Goal: Task Accomplishment & Management: Use online tool/utility

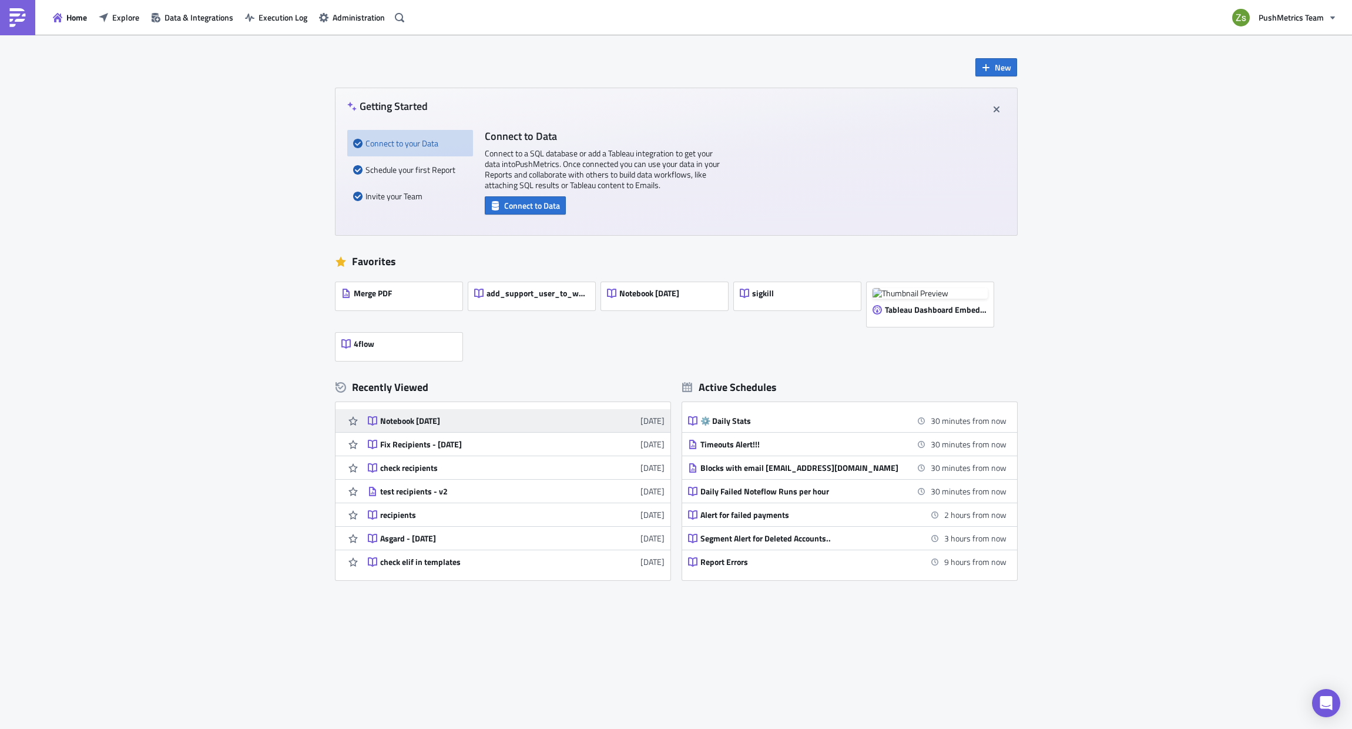
click at [419, 413] on link "Notebook [DATE] [DATE]" at bounding box center [516, 420] width 297 height 23
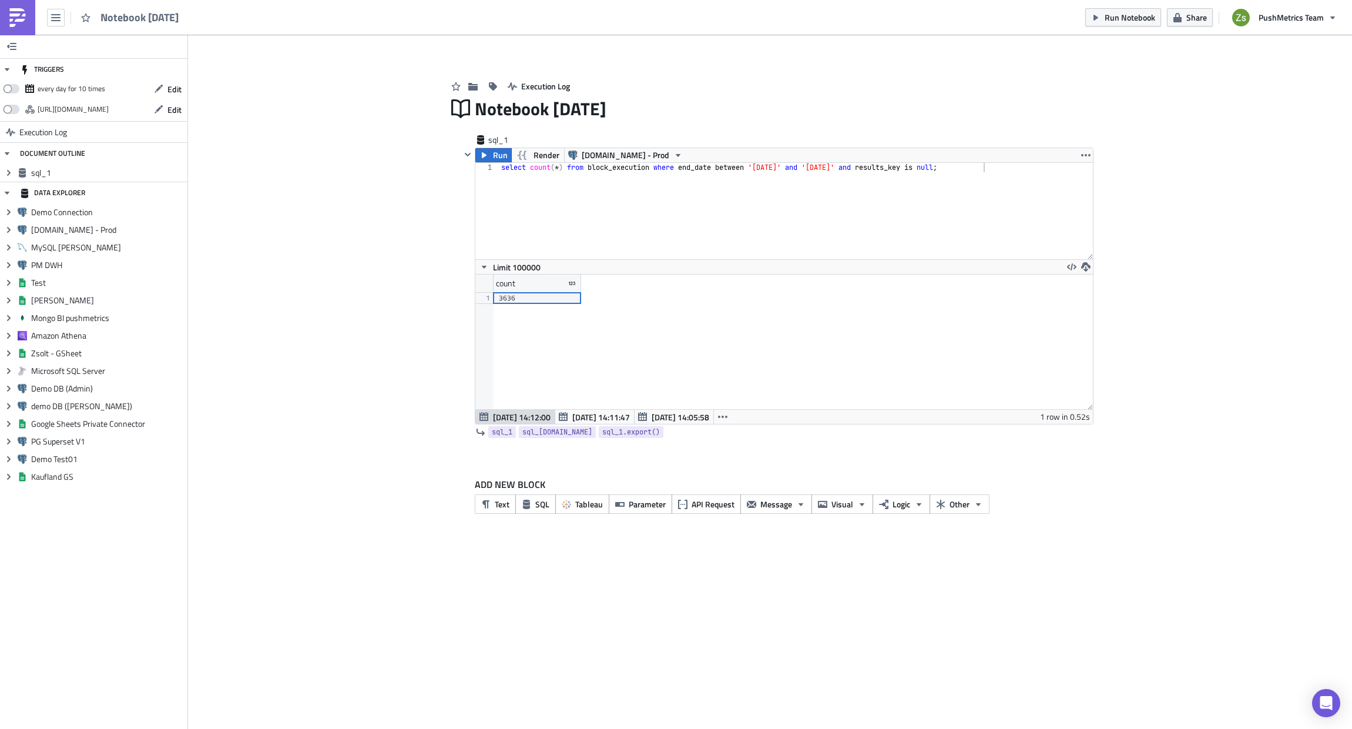
scroll to position [135, 617]
click at [535, 498] on span "SQL" at bounding box center [542, 504] width 14 height 12
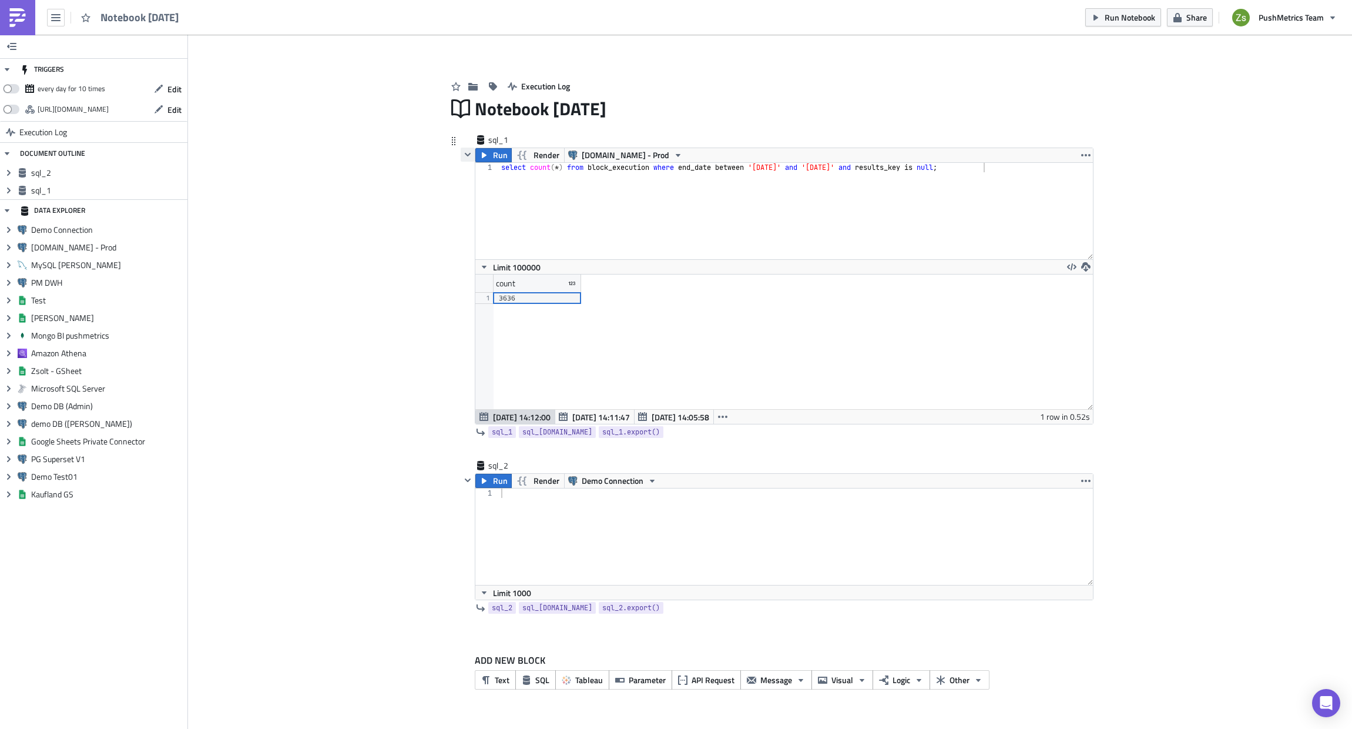
click at [465, 155] on icon "button" at bounding box center [467, 154] width 9 height 9
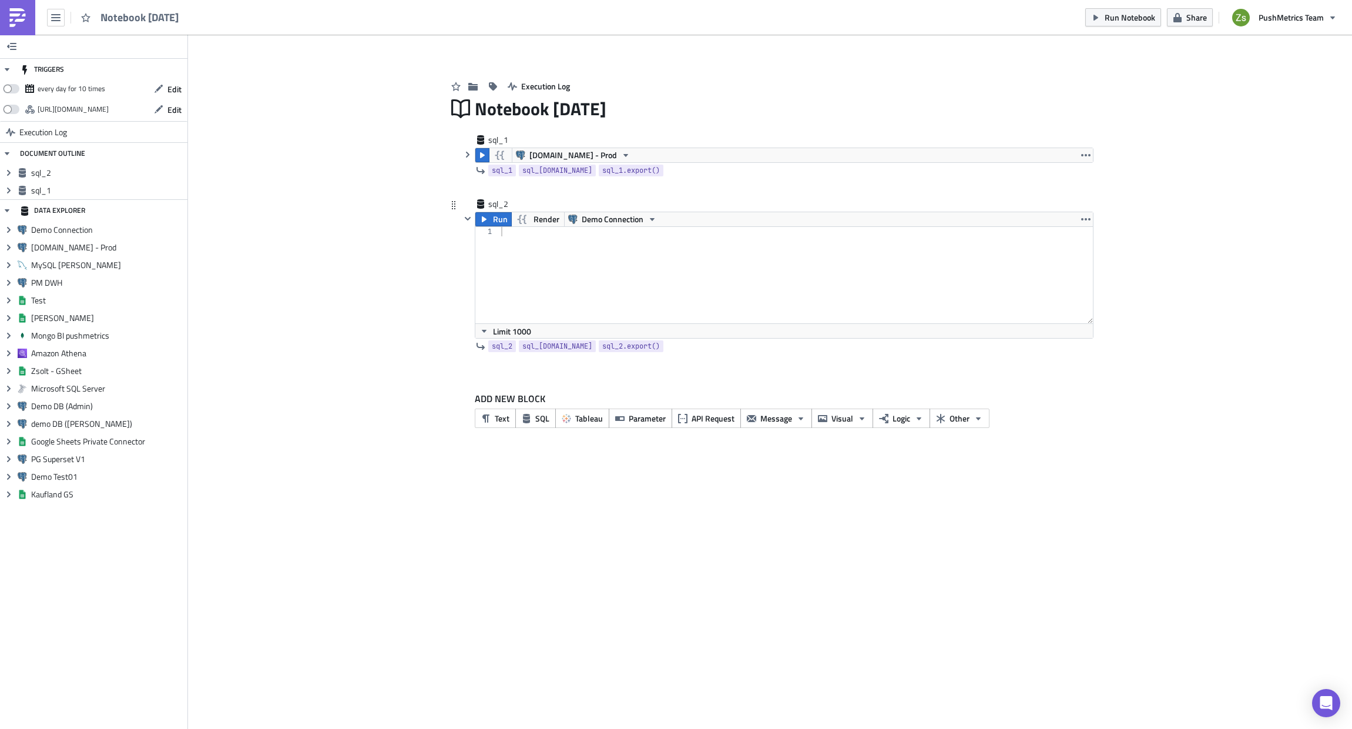
click at [588, 252] on div at bounding box center [796, 284] width 594 height 115
click at [577, 225] on button "Demo Connection" at bounding box center [612, 219] width 97 height 14
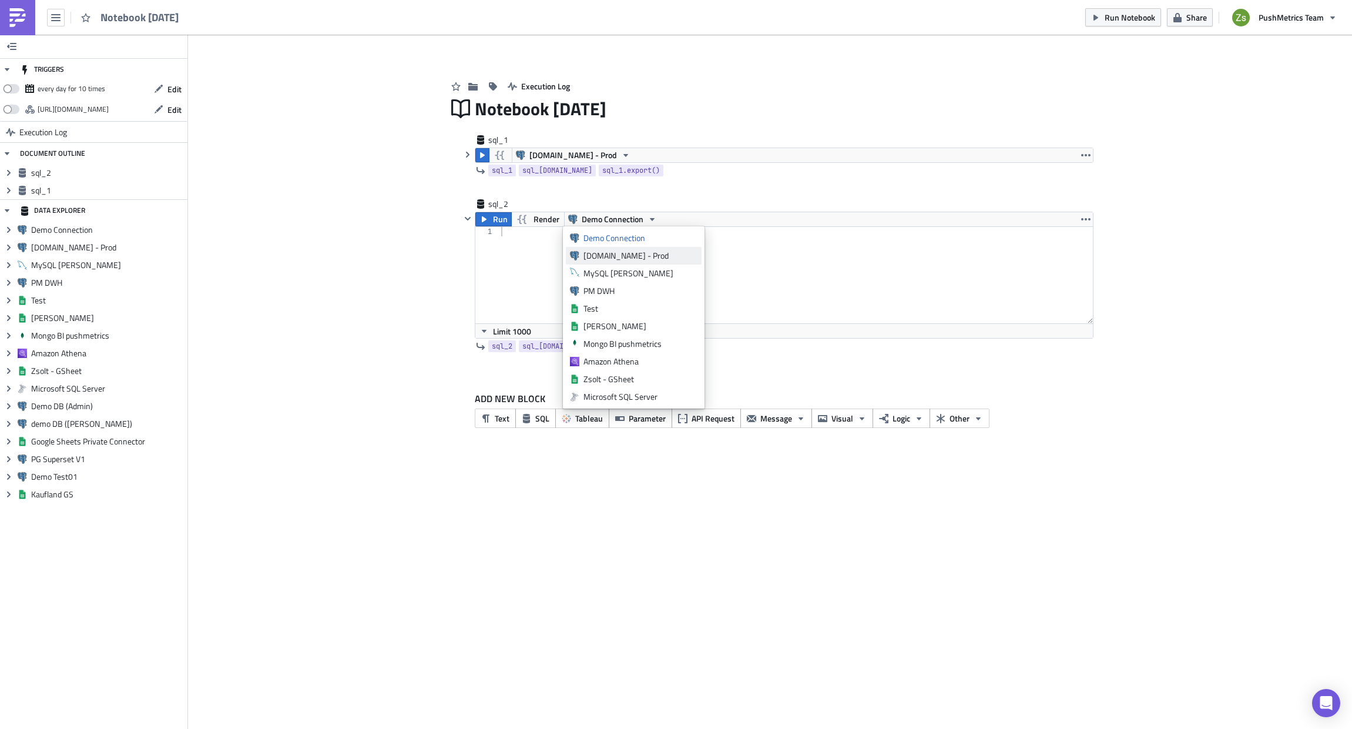
click at [602, 257] on div "[DOMAIN_NAME] - Prod" at bounding box center [641, 256] width 114 height 12
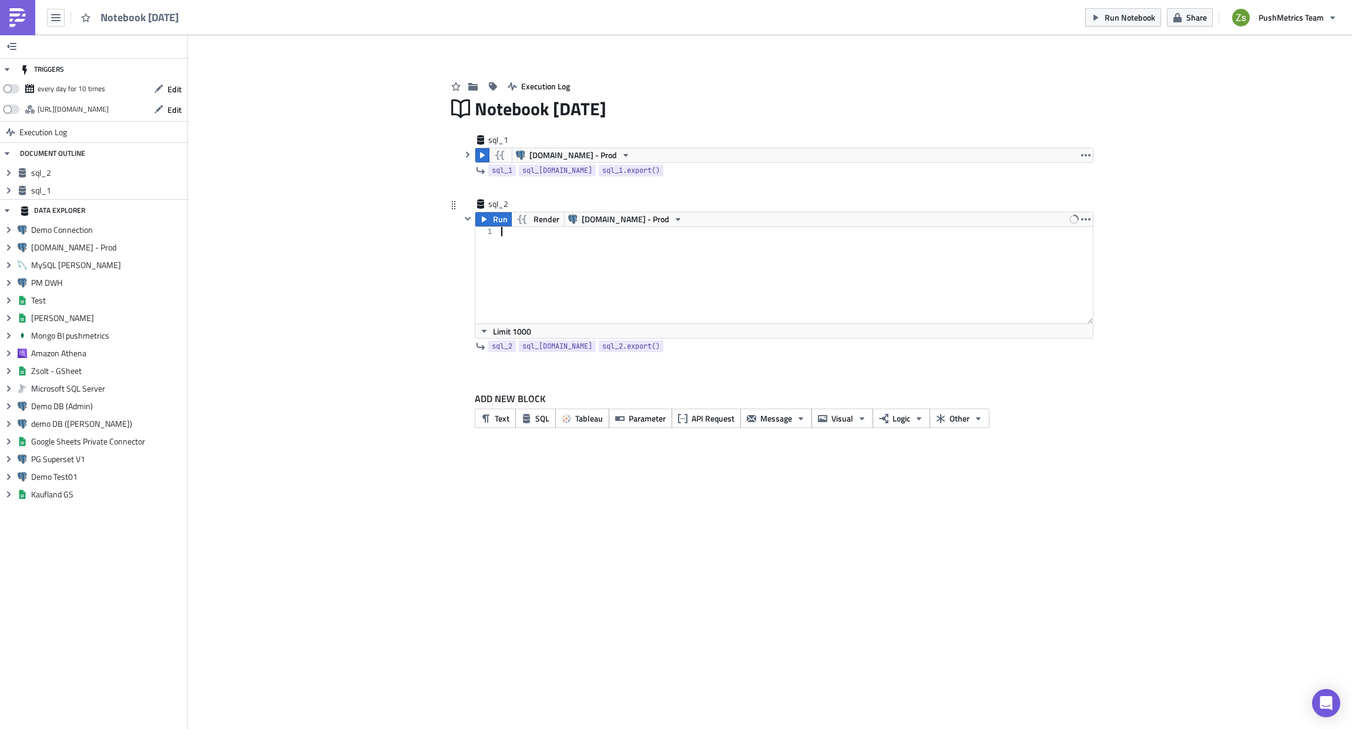
click at [599, 237] on div at bounding box center [796, 284] width 594 height 115
type textarea "select * from noteflow_run order by id desc limit 100;"
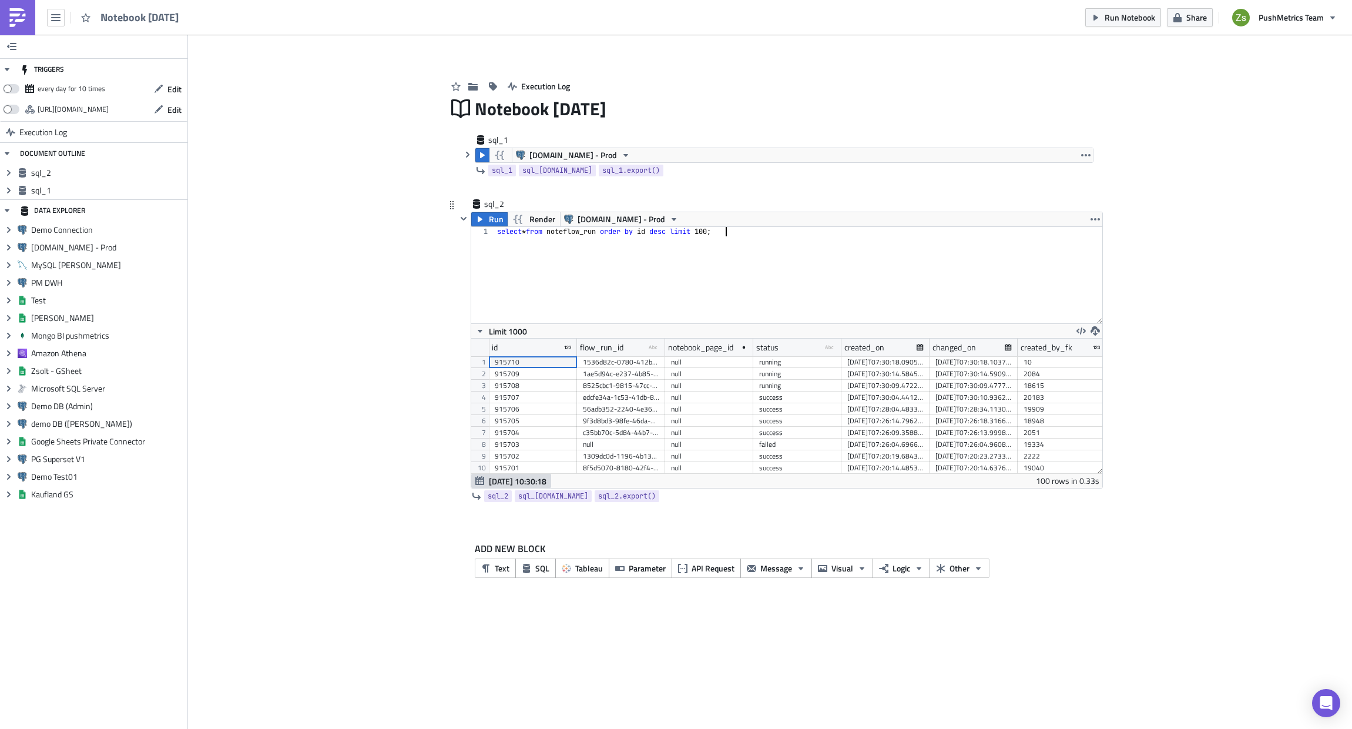
scroll to position [135, 631]
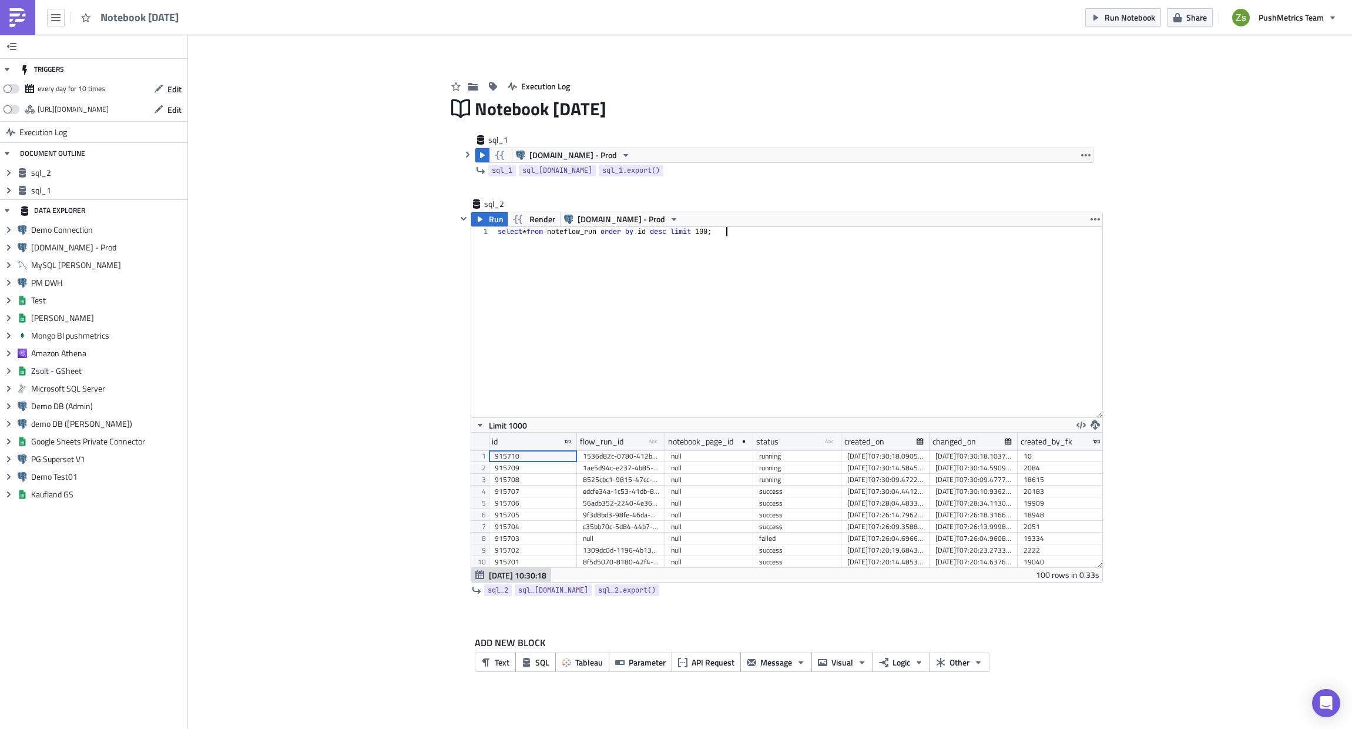
drag, startPoint x: 1100, startPoint y: 321, endPoint x: 1102, endPoint y: 637, distance: 316.2
click at [1104, 632] on div "Execution Log Notebook [DATE] sql_1 [DOMAIN_NAME] - Prod 1 select count ( * ) f…" at bounding box center [770, 375] width 670 height 645
click at [835, 344] on div "select * from noteflow_run order by id desc limit 100 ;" at bounding box center [798, 322] width 607 height 190
type textarea "1"
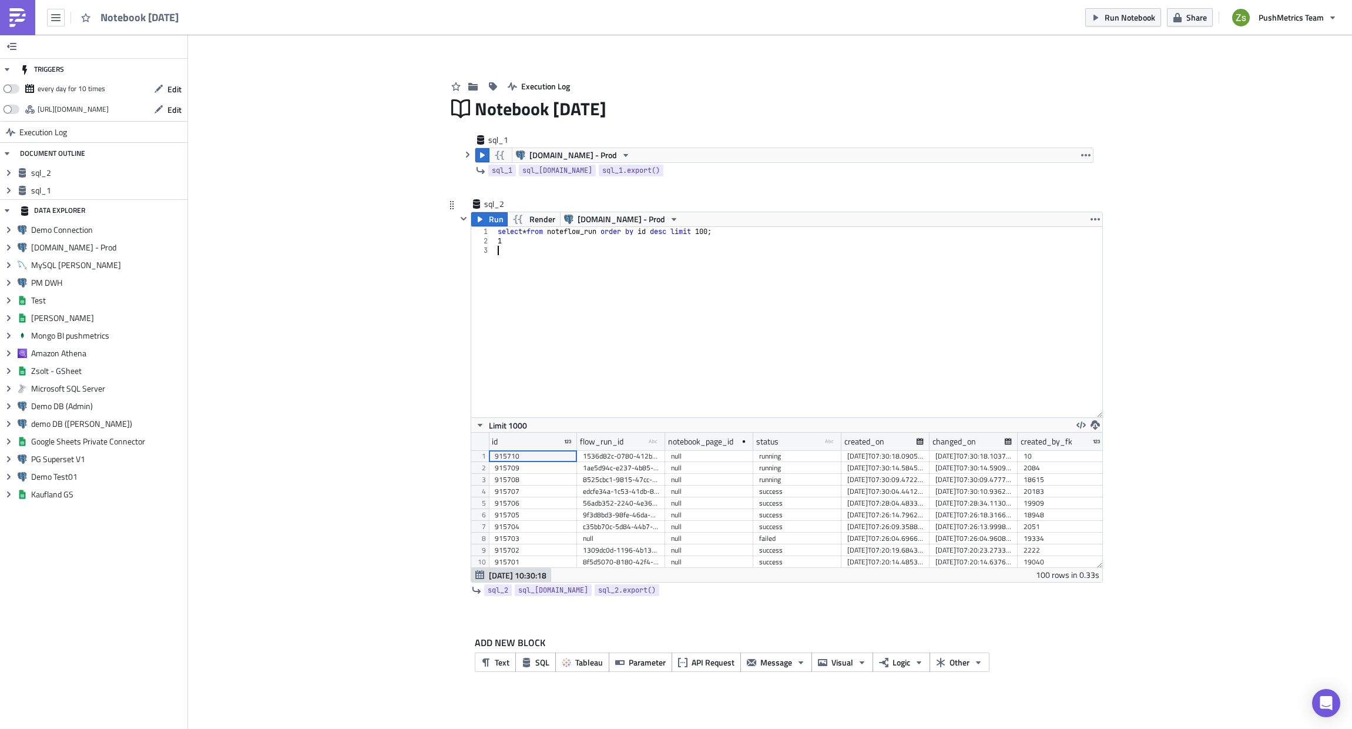
type textarea "2"
type textarea "3"
type textarea "4"
type textarea "5"
type textarea "6"
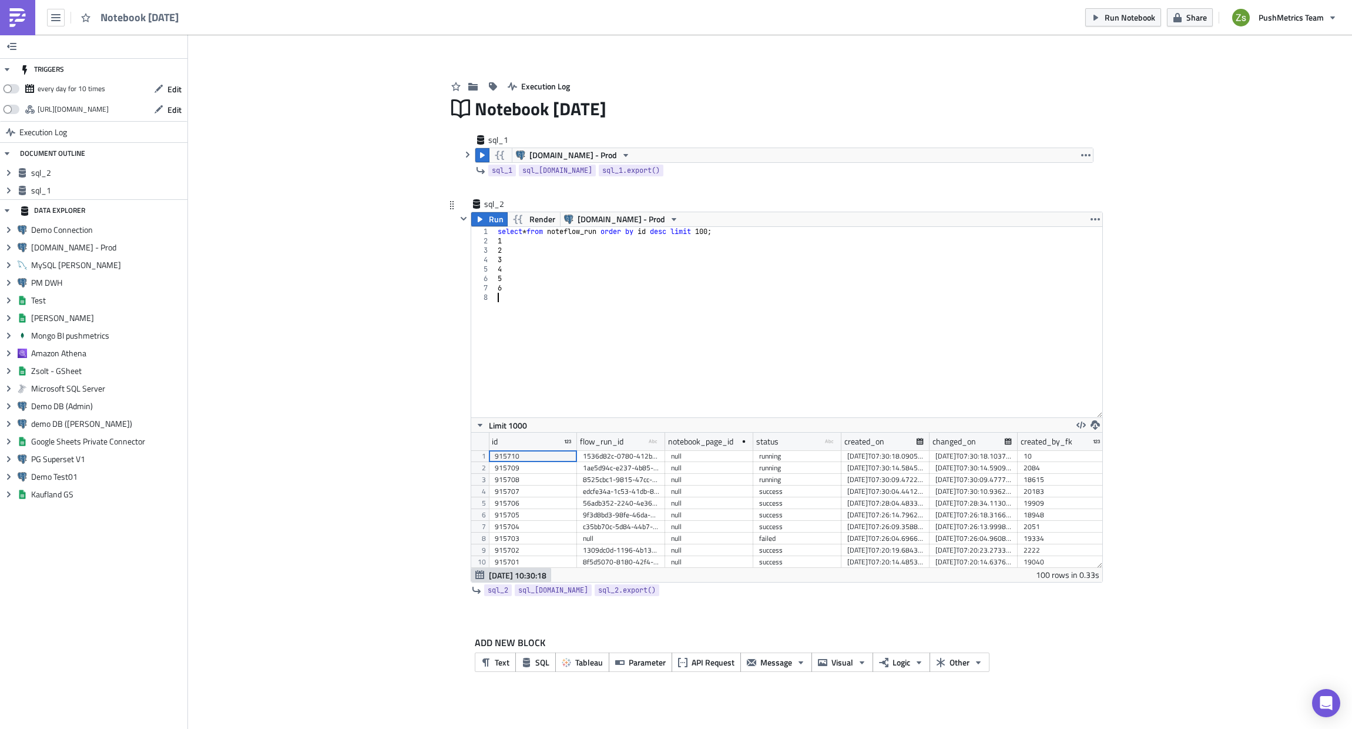
type textarea "7"
type textarea "8"
type textarea "9"
type textarea "0"
type textarea "-"
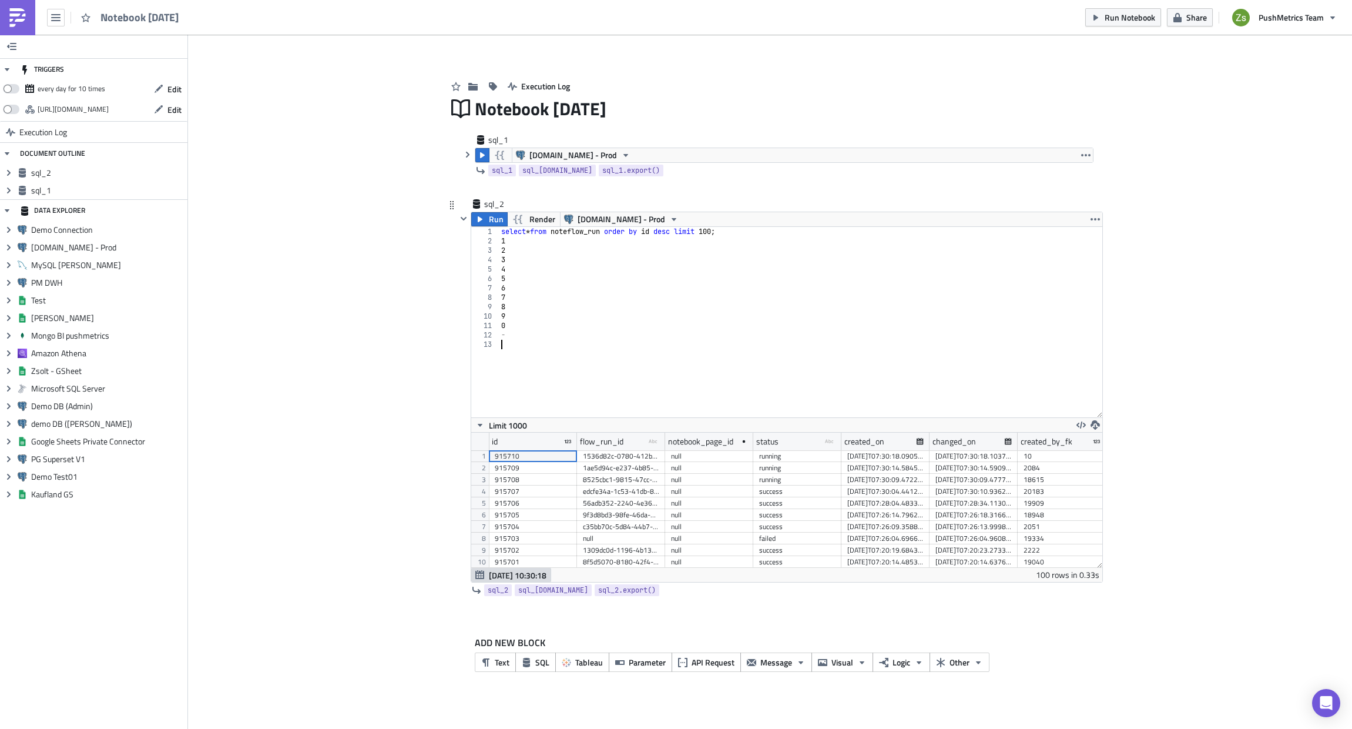
type textarea "-"
type textarea "="
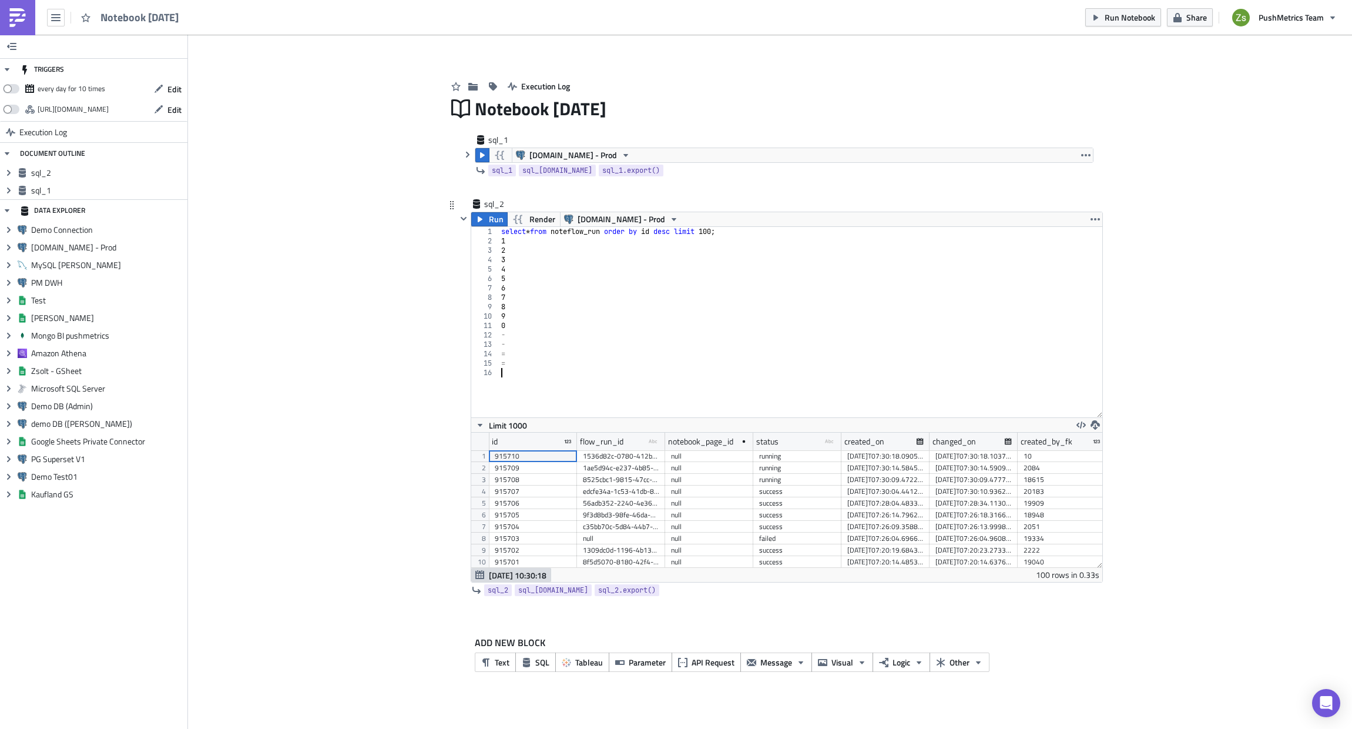
type textarea "="
type textarea "1"
type textarea "2"
type textarea "3"
type textarea "4"
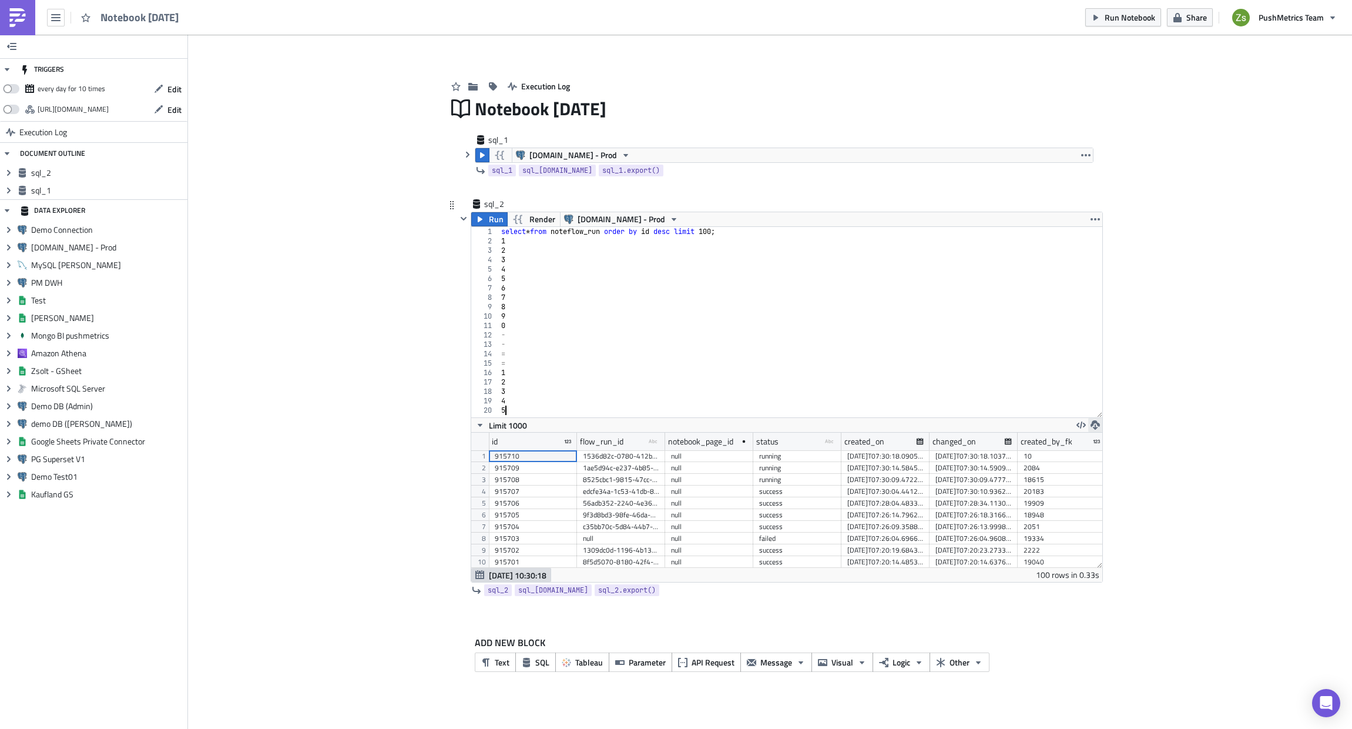
drag, startPoint x: 1098, startPoint y: 413, endPoint x: 1101, endPoint y: 425, distance: 12.7
click at [1101, 425] on div "5 1 2 3 4 5 6 7 8 9 10 11 12 13 14 15 16 17 18 19 20 select * from noteflow_run…" at bounding box center [786, 404] width 631 height 356
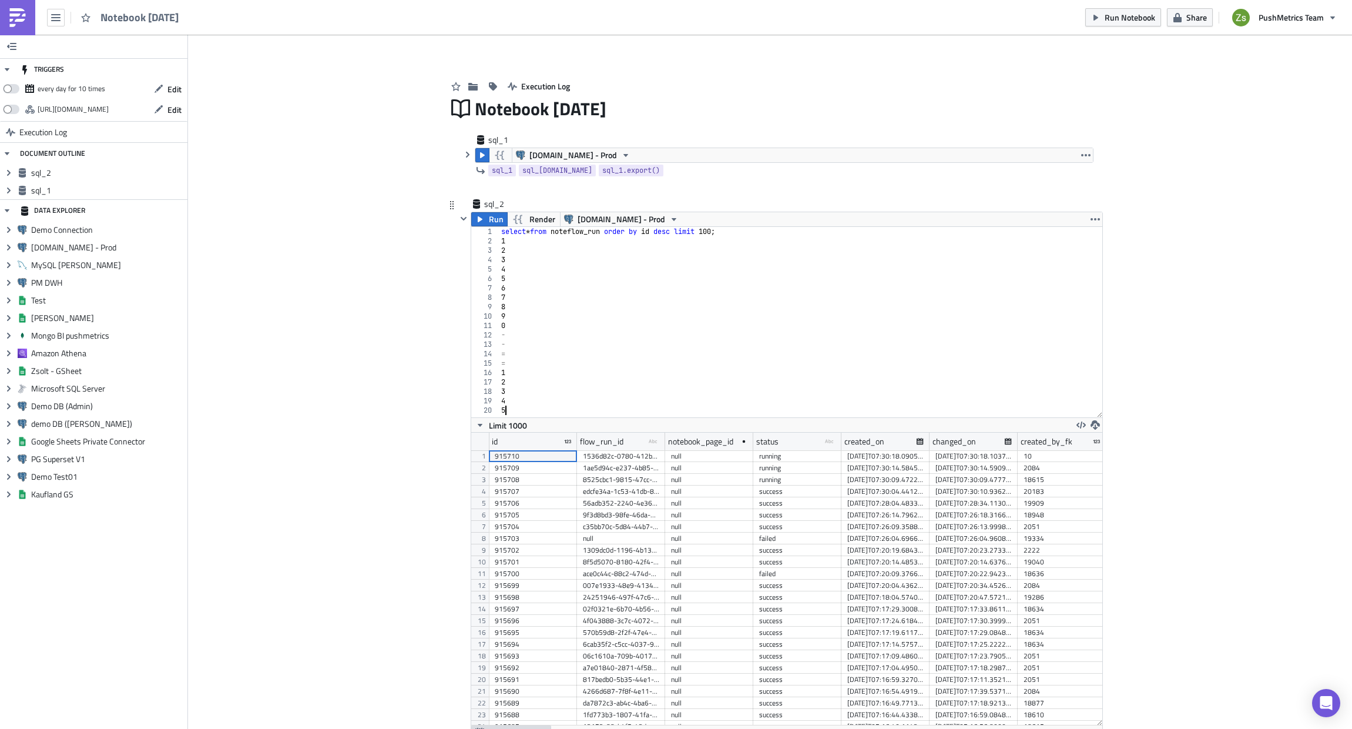
drag, startPoint x: 1099, startPoint y: 565, endPoint x: 1096, endPoint y: 723, distance: 158.1
click at [1096, 673] on div "id flow_run_id type-text Created with Sketch. notebook_page_id status type-text…" at bounding box center [786, 579] width 631 height 293
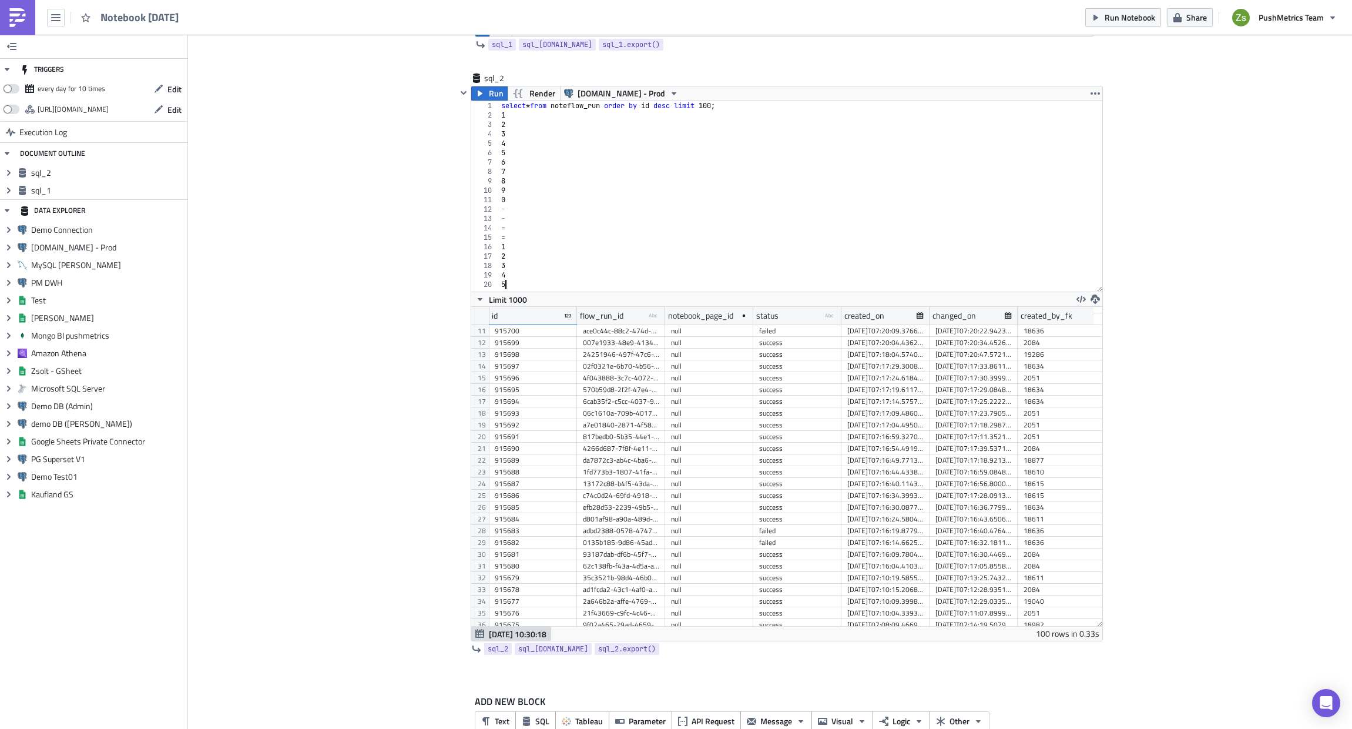
scroll to position [58450, 58138]
drag, startPoint x: 1095, startPoint y: 597, endPoint x: 1105, endPoint y: 650, distance: 54.4
click at [1105, 650] on div "Add Image Execution Log Notebook [DATE] sql_1 [DOMAIN_NAME] - Prod 1 select cou…" at bounding box center [770, 333] width 1164 height 848
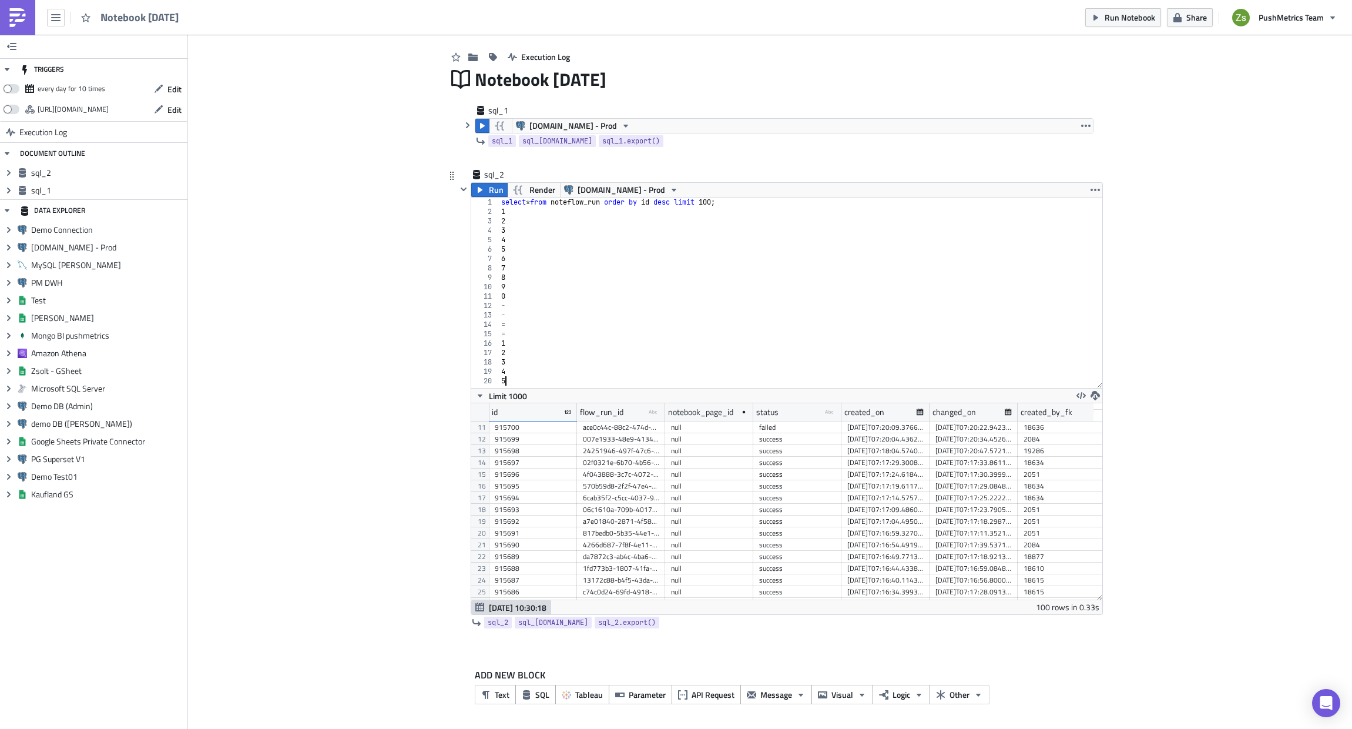
scroll to position [196, 631]
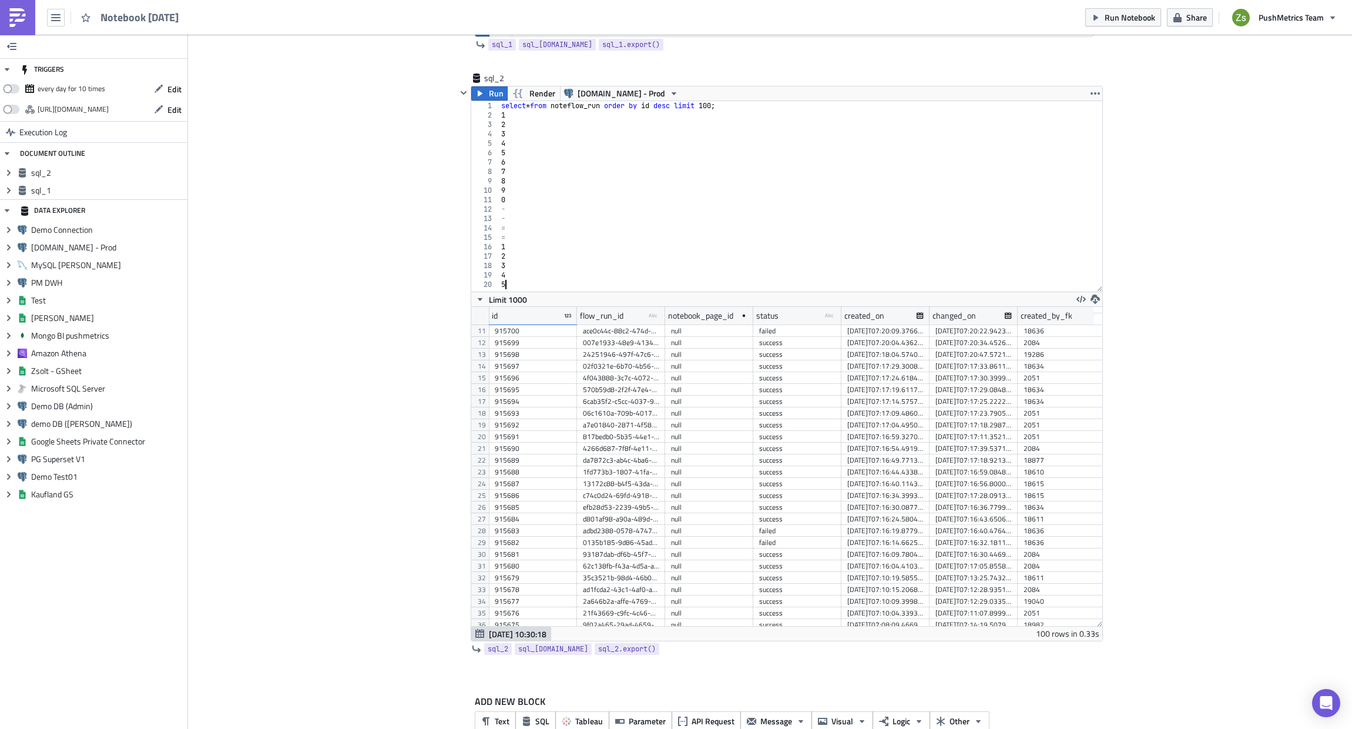
drag, startPoint x: 1095, startPoint y: 621, endPoint x: 1083, endPoint y: 763, distance: 142.1
click at [1083, 673] on html "Notebook [DATE] Run Notebook Share PushMetrics Team TRIGGERS every day for 10 t…" at bounding box center [676, 365] width 1352 height 731
click at [769, 269] on div "select * from noteflow_run order by id desc limit 100 ; 1 2 3 4 5 6 7 8 9 0 - -…" at bounding box center [801, 205] width 604 height 209
click at [762, 285] on div "select * from noteflow_run order by id desc limit 100 ; 1 2 3 4 5 6 7 8 9 0 - -…" at bounding box center [801, 205] width 604 height 209
type textarea "5"
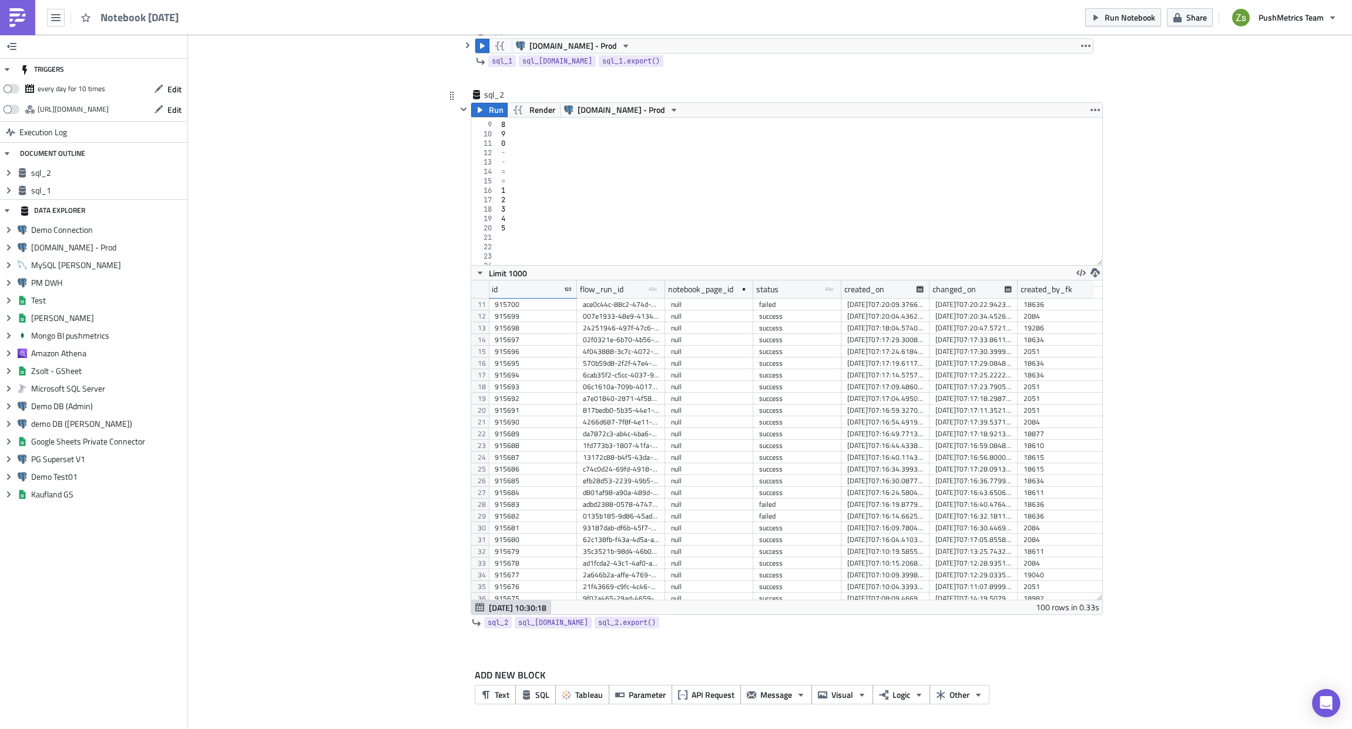
drag, startPoint x: 1097, startPoint y: 286, endPoint x: 1085, endPoint y: 243, distance: 44.5
click at [1085, 243] on div "8 9 10 11 12 13 14 15 16 17 18 19 20 21 22 23 24 25 26 27 28 7 8 9 0 - - = = 1 …" at bounding box center [786, 192] width 631 height 148
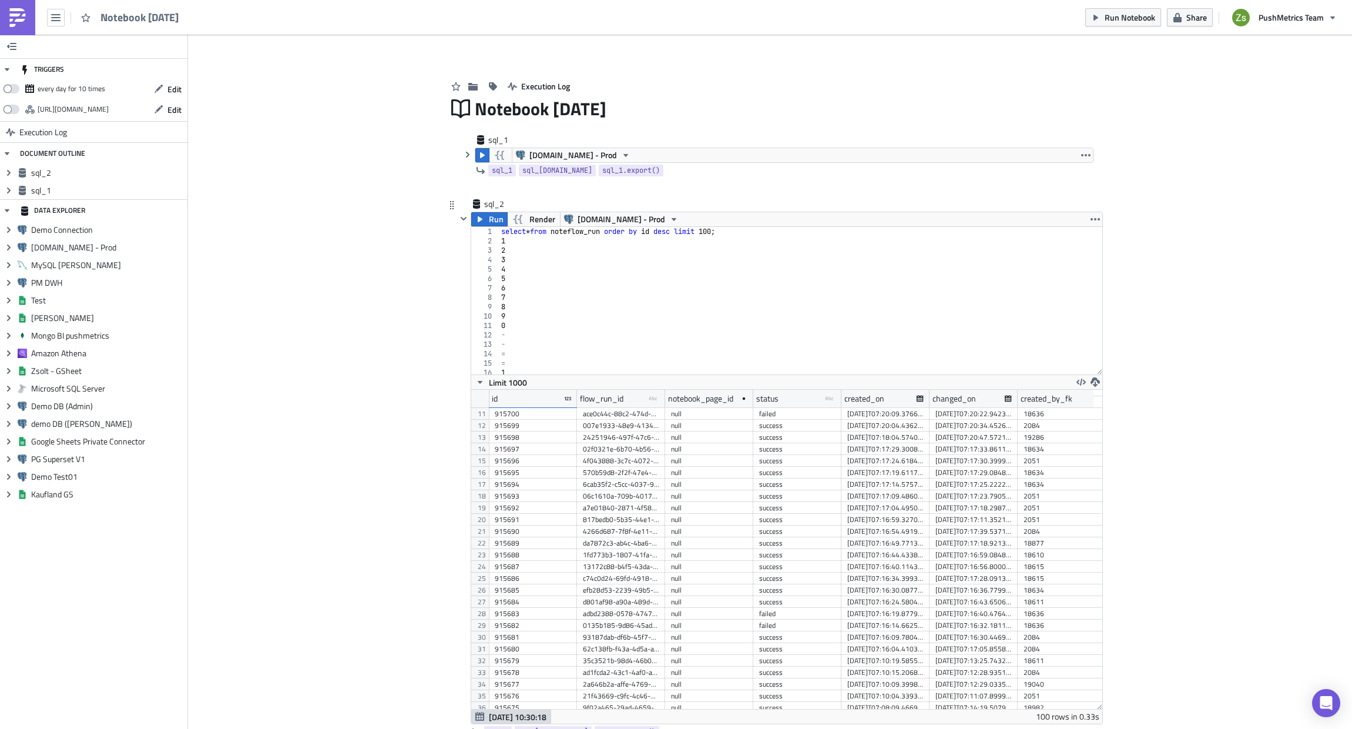
click at [772, 263] on div "select * from noteflow_run order by id desc limit 100 ; 1 2 3 4 5 6 7 8 9 0 - -…" at bounding box center [796, 310] width 595 height 166
type textarea "3"
click at [699, 350] on div "- = = 1 2 3 4 5" at bounding box center [796, 307] width 595 height 166
type textarea "5"
click at [20, 19] on img at bounding box center [17, 17] width 19 height 19
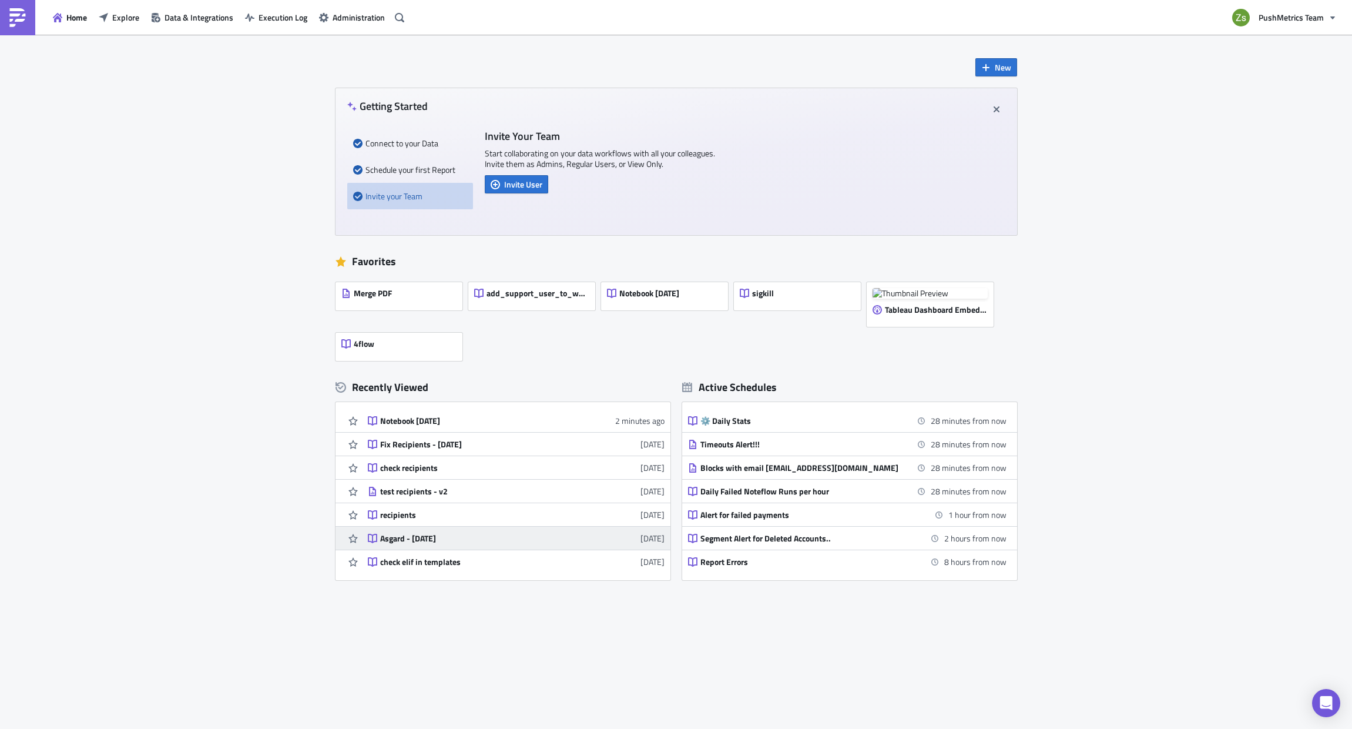
click at [447, 541] on div "Asgard - [DATE]" at bounding box center [483, 538] width 206 height 11
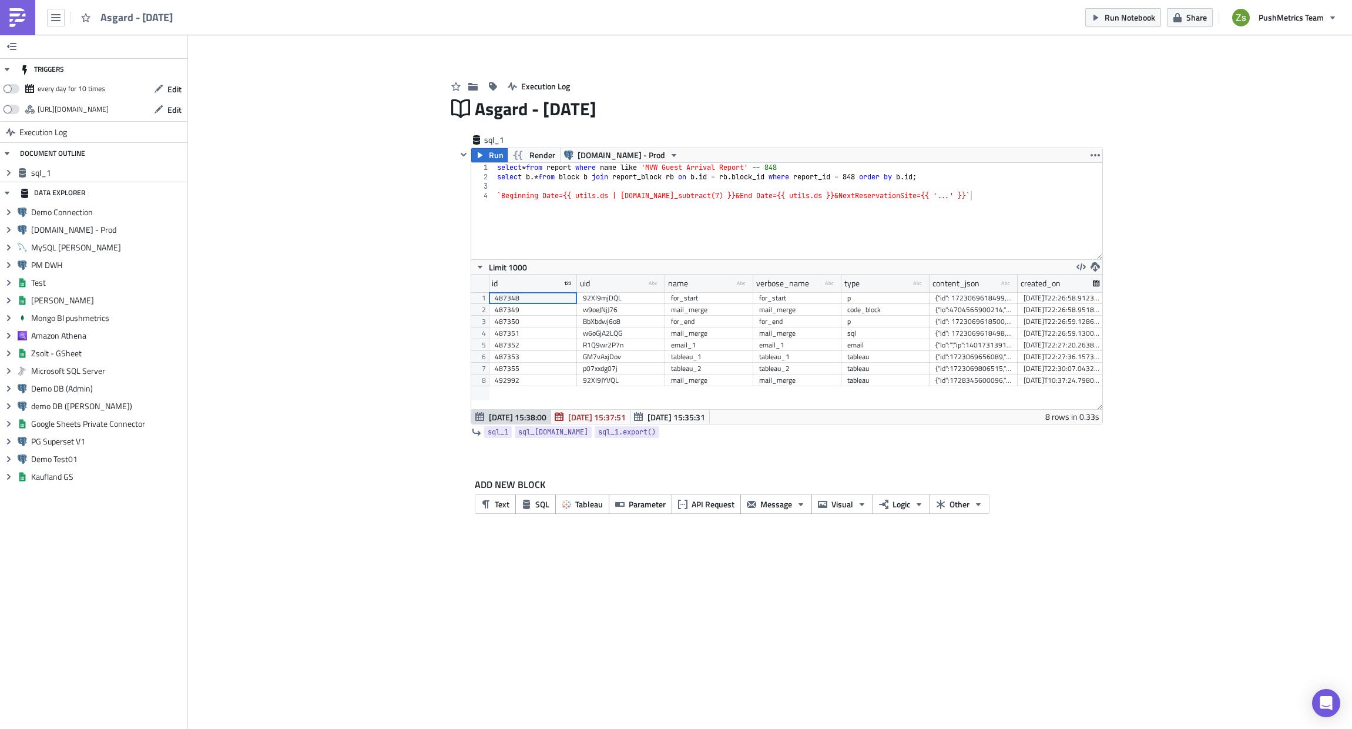
click at [14, 15] on img at bounding box center [17, 17] width 19 height 19
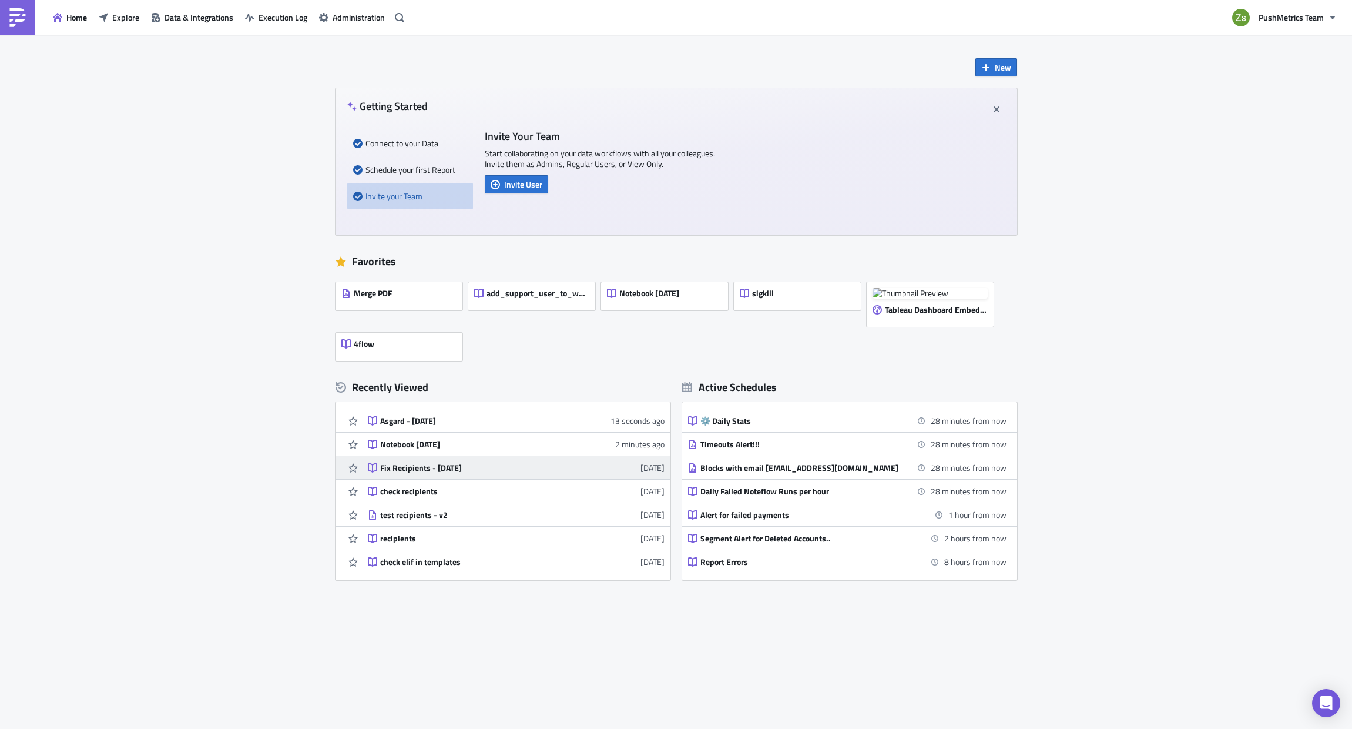
click at [435, 471] on div "Fix Recipients - [DATE]" at bounding box center [483, 468] width 206 height 11
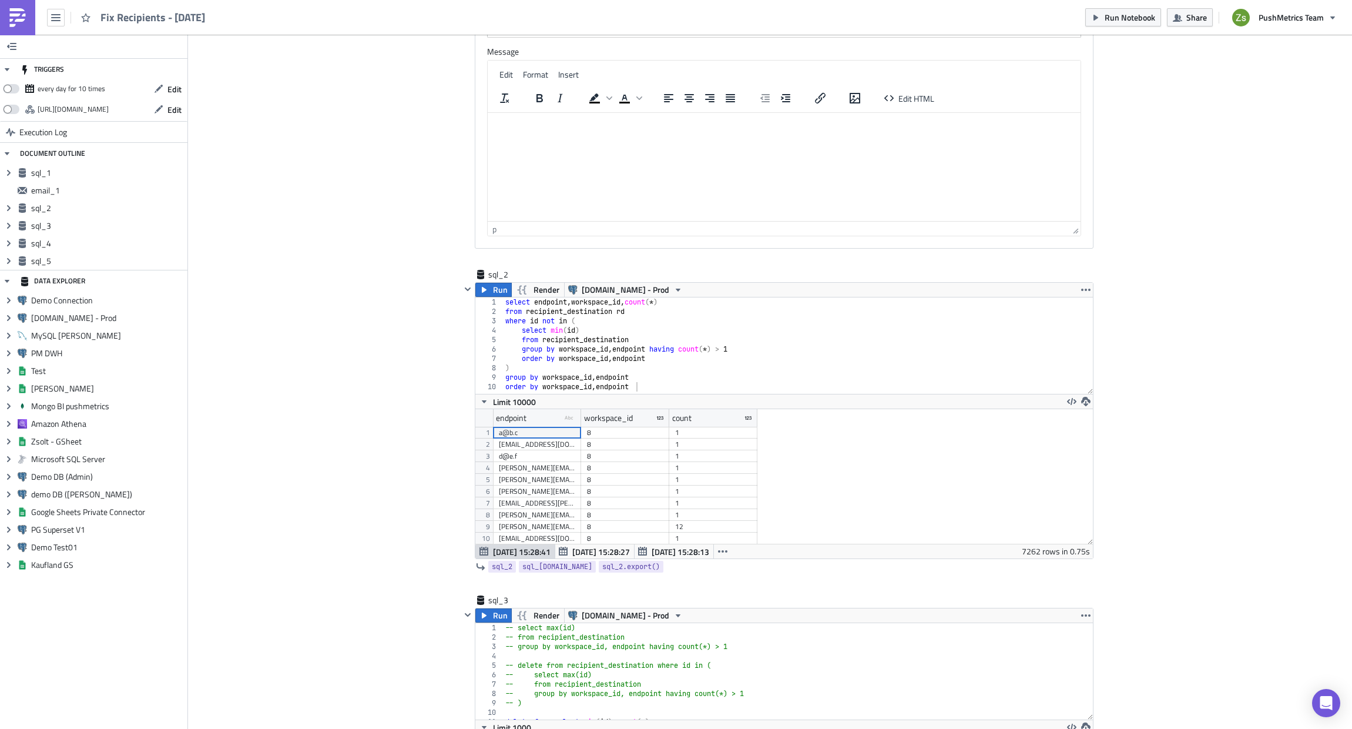
scroll to position [58635, 58152]
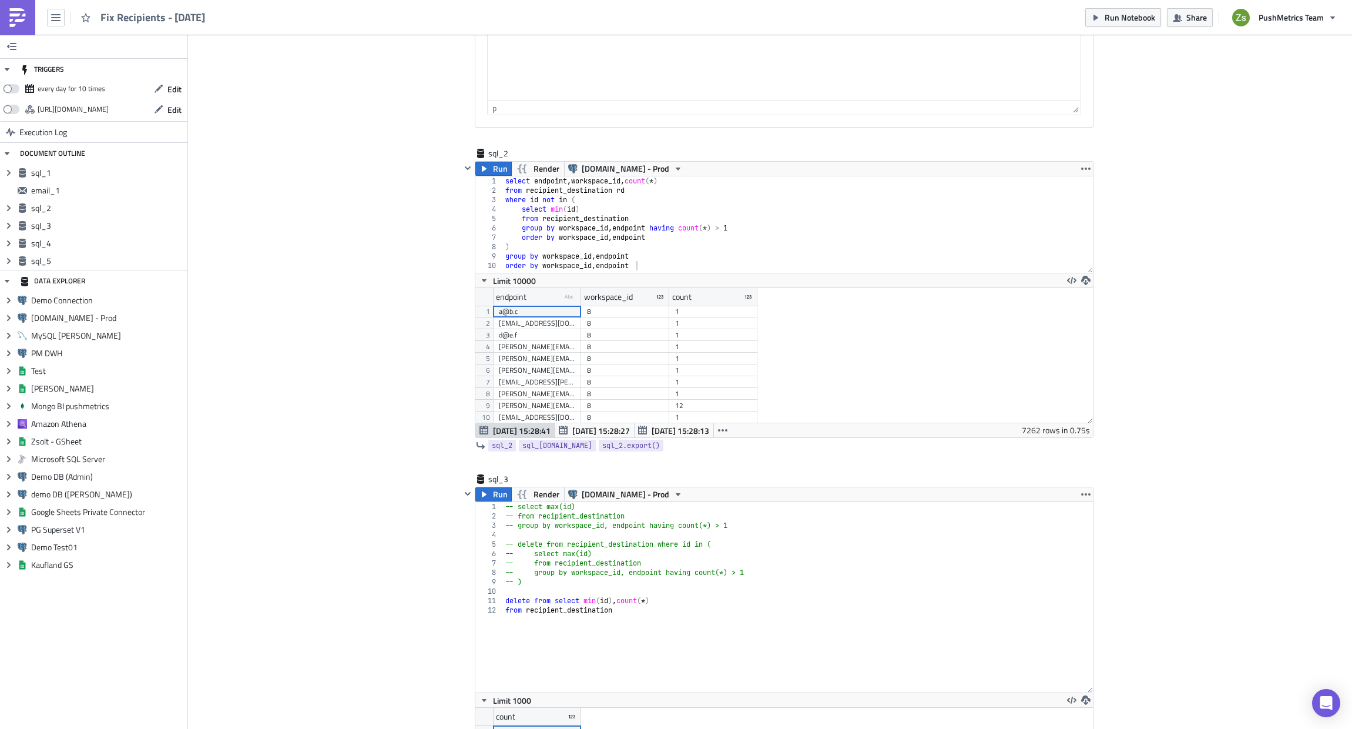
drag, startPoint x: 1086, startPoint y: 598, endPoint x: 1086, endPoint y: 785, distance: 186.9
click at [1086, 673] on html "Fix Recipients - [DATE] Run Notebook Share PushMetrics Team TRIGGERS every day …" at bounding box center [676, 365] width 1352 height 731
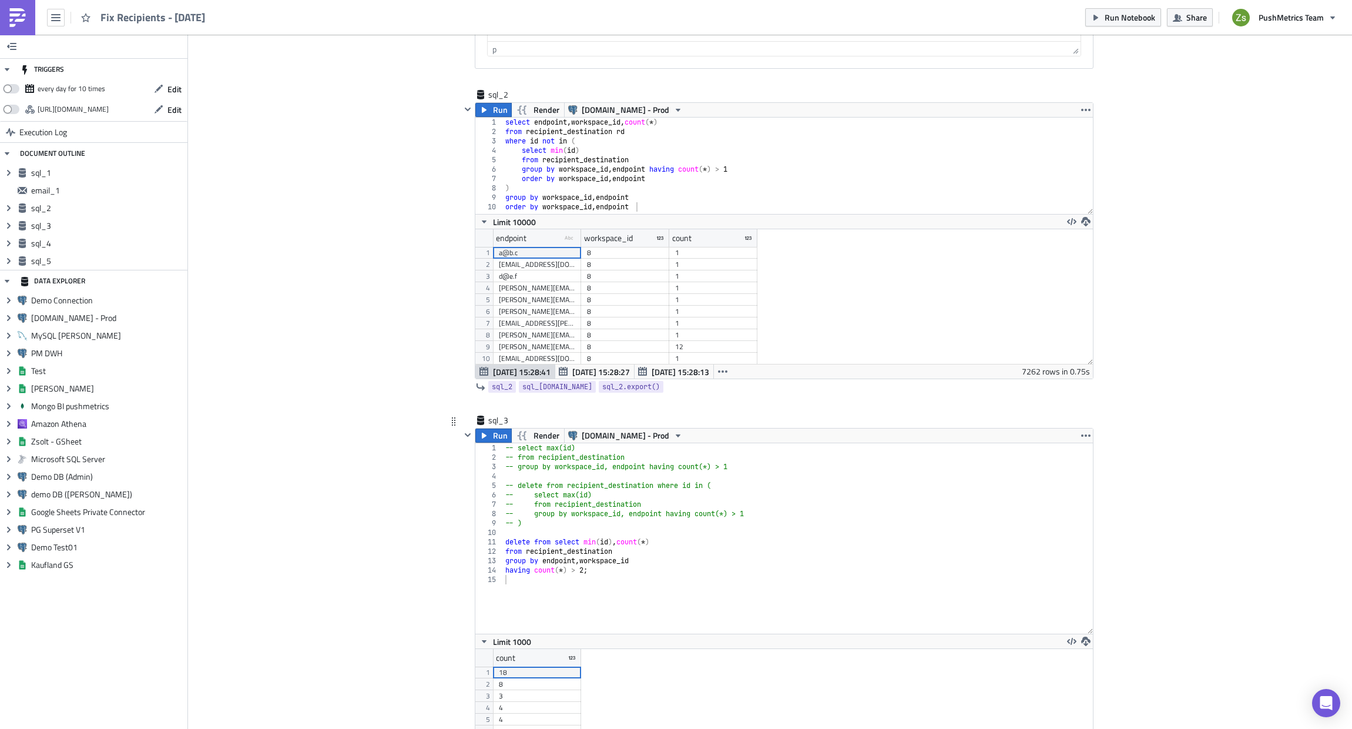
type textarea "having count(*) > 2;"
click at [618, 566] on div "-- select max(id) -- from recipient_destination -- group by workspace_id, endpo…" at bounding box center [798, 547] width 590 height 209
click at [605, 585] on div "-- select max(id) -- from recipient_destination -- group by workspace_id, endpo…" at bounding box center [798, 547] width 590 height 209
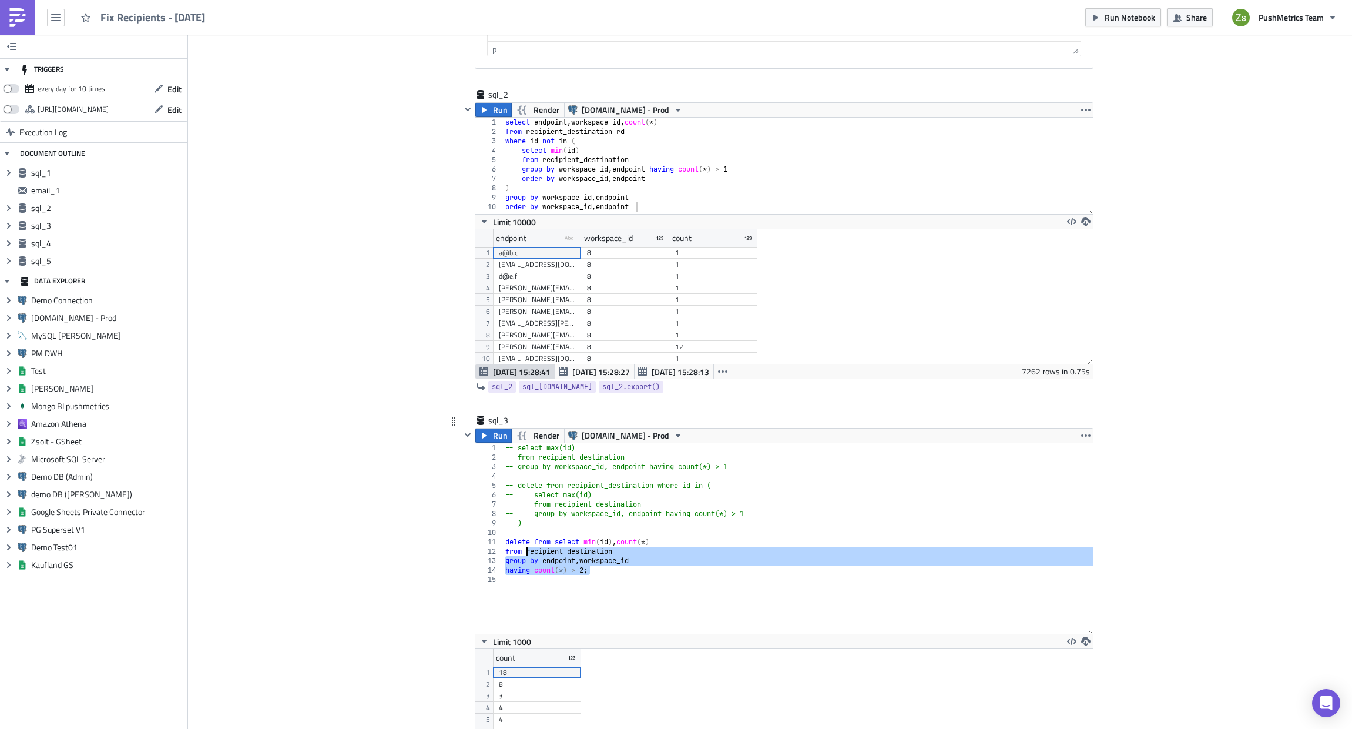
drag, startPoint x: 600, startPoint y: 571, endPoint x: 517, endPoint y: 547, distance: 86.7
click at [517, 547] on div "-- select max(id) -- from recipient_destination -- group by workspace_id, endpo…" at bounding box center [798, 547] width 590 height 209
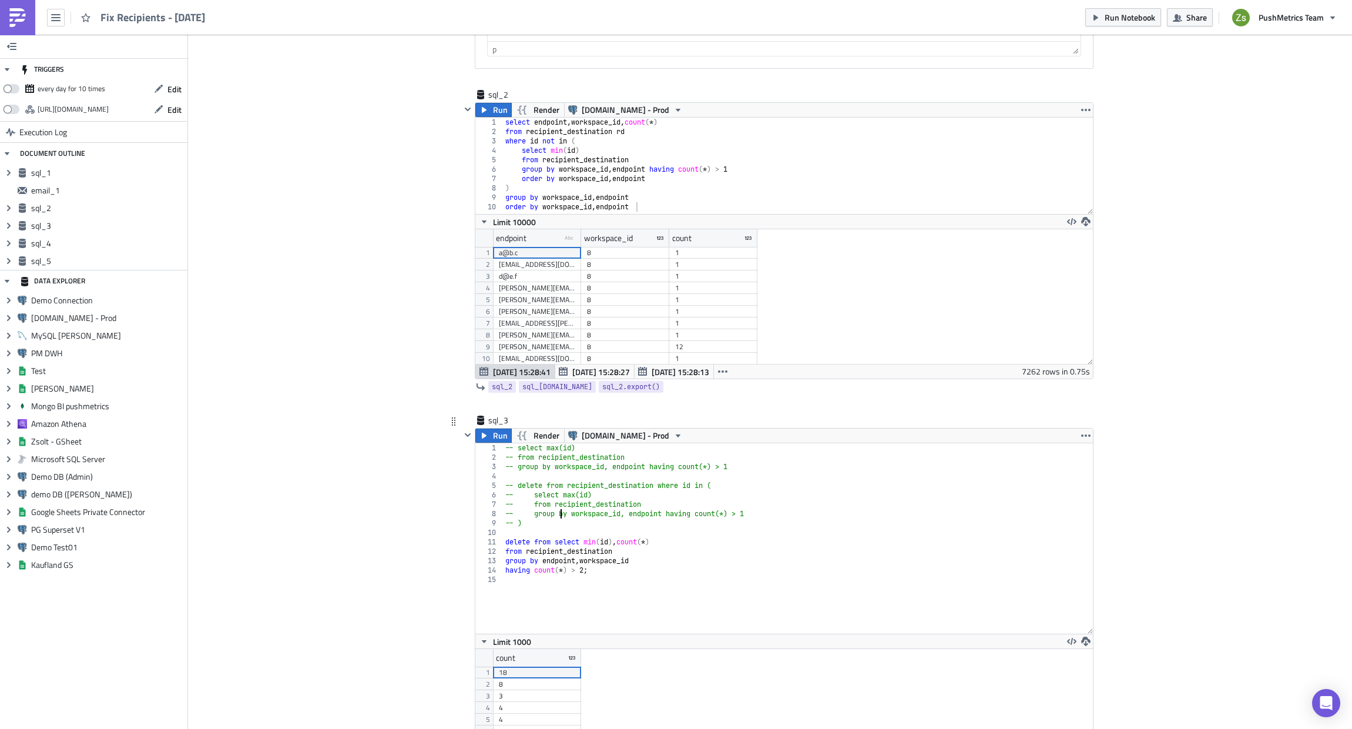
click at [555, 517] on div "-- select max(id) -- from recipient_destination -- group by workspace_id, endpo…" at bounding box center [798, 547] width 590 height 209
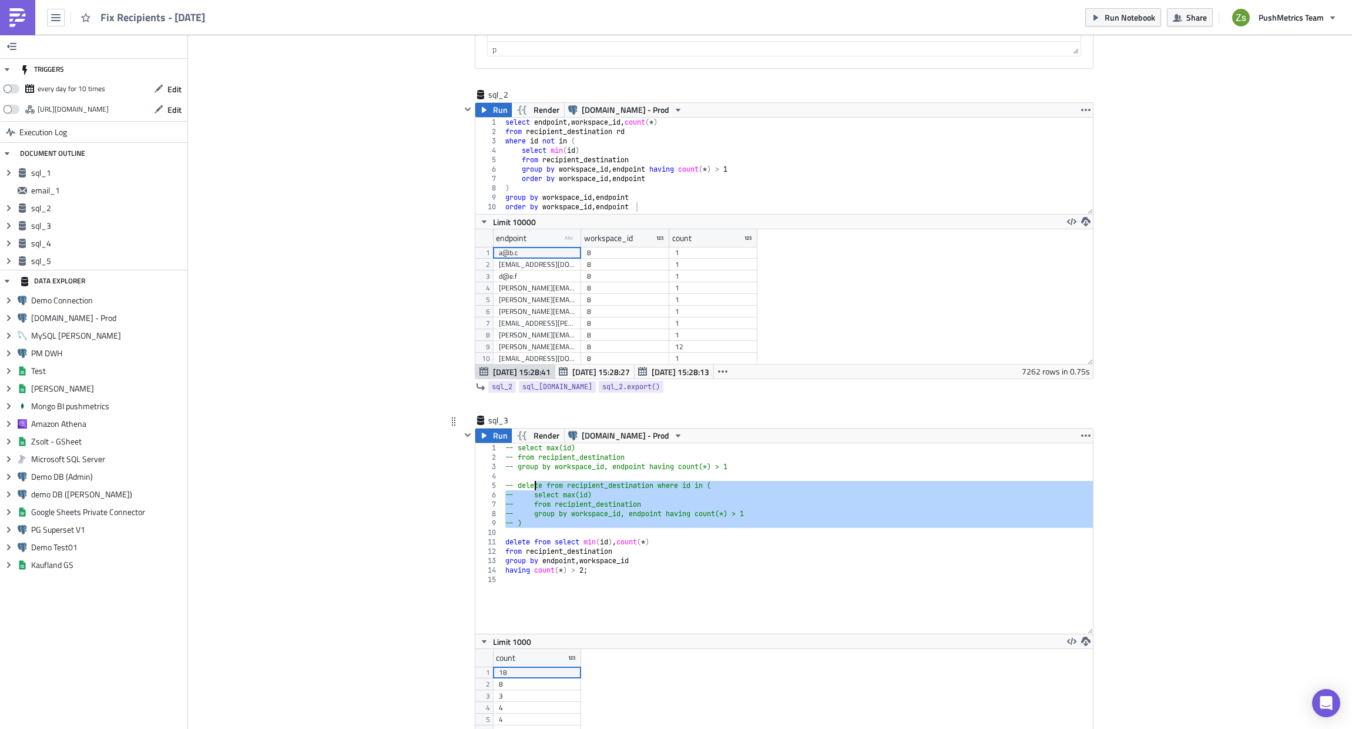
drag, startPoint x: 554, startPoint y: 528, endPoint x: 530, endPoint y: 486, distance: 48.7
click at [530, 486] on div "-- select max(id) -- from recipient_destination -- group by workspace_id, endpo…" at bounding box center [798, 547] width 590 height 209
click at [562, 485] on div "-- select max(id) -- from recipient_destination -- group by workspace_id, endpo…" at bounding box center [797, 538] width 589 height 190
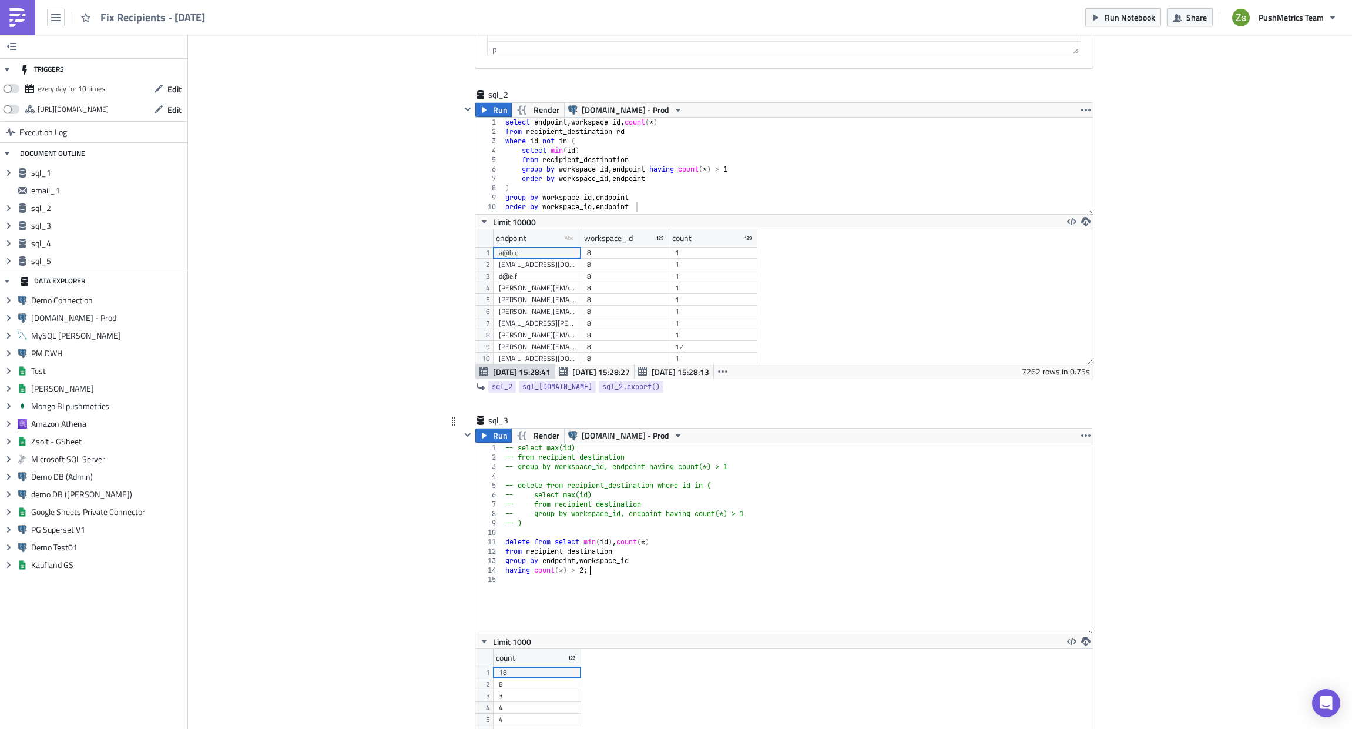
click at [635, 571] on div "-- select max(id) -- from recipient_destination -- group by workspace_id, endpo…" at bounding box center [798, 547] width 590 height 209
type textarea "having count(*) > 2;"
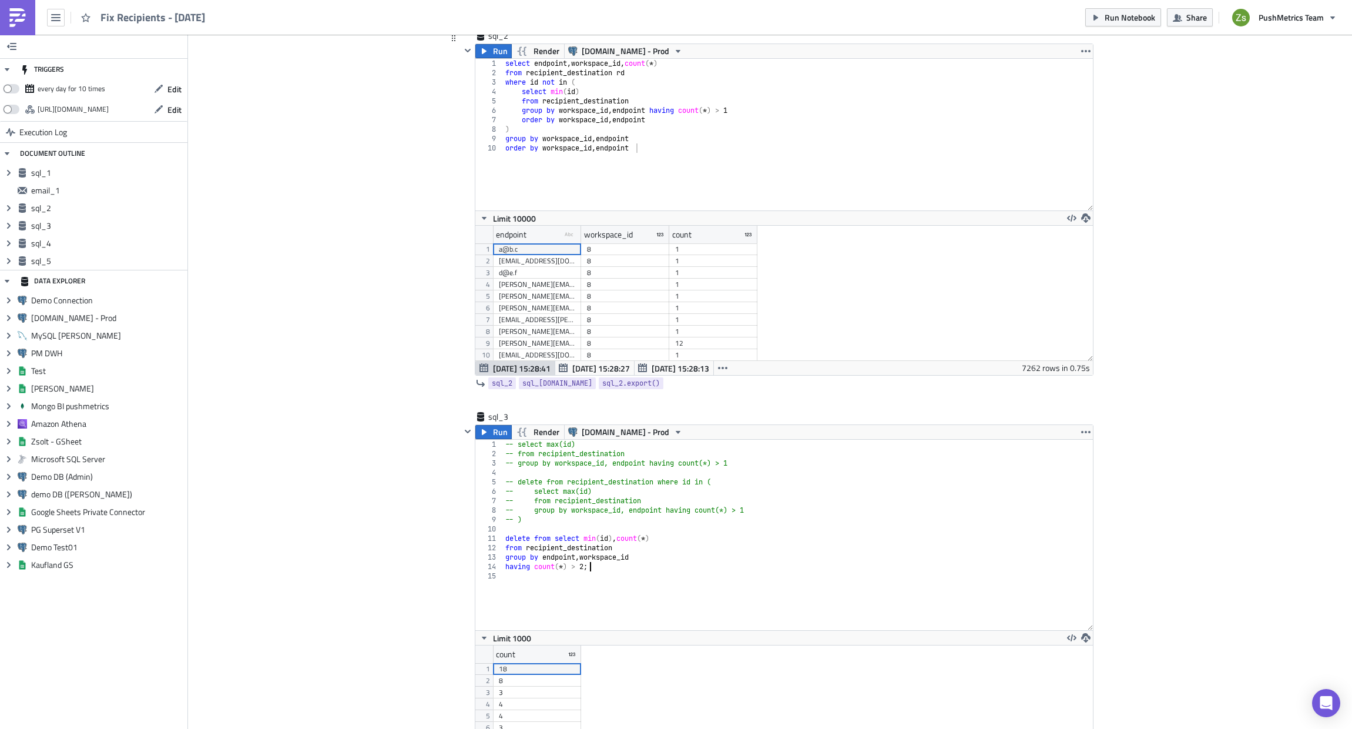
drag, startPoint x: 1086, startPoint y: 155, endPoint x: 1087, endPoint y: 246, distance: 91.7
click at [1087, 210] on div "1 2 3 4 5 6 7 8 9 10 select endpoint , workspace_id , count ( * ) from recipien…" at bounding box center [784, 135] width 618 height 152
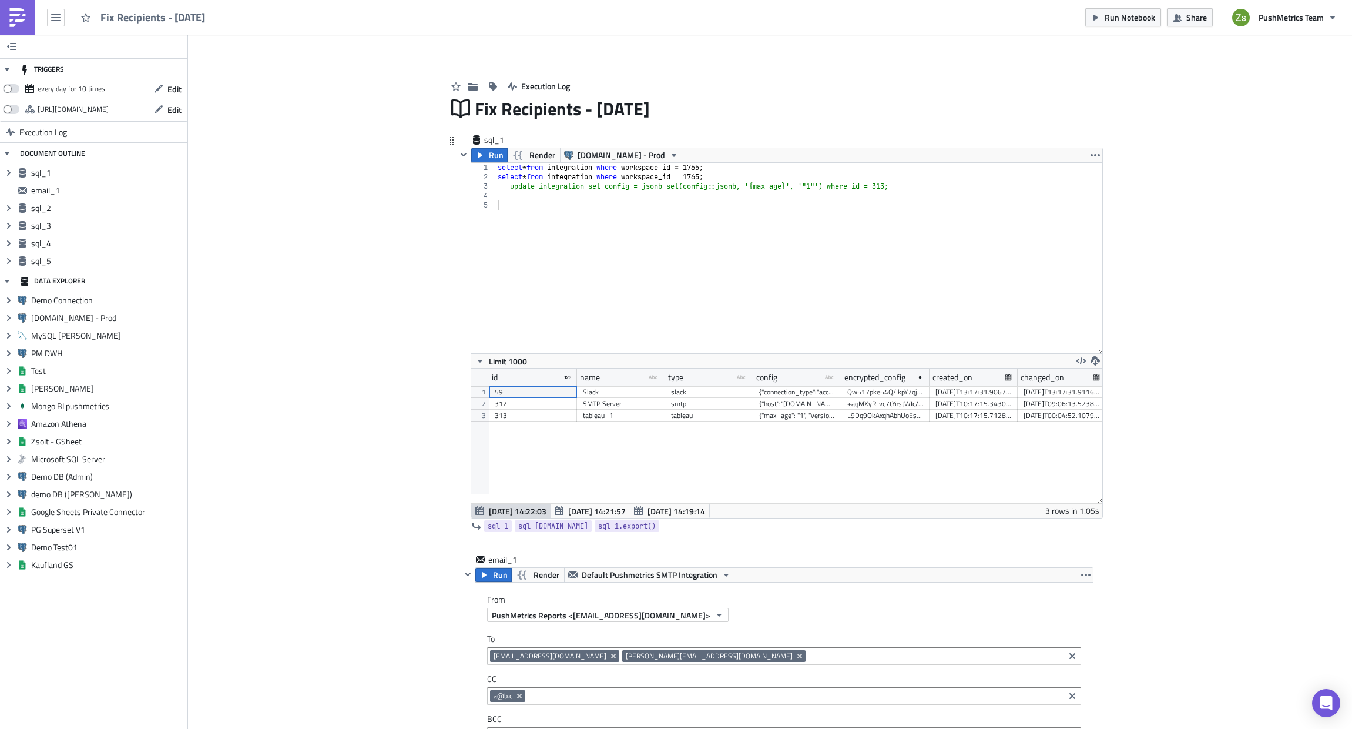
drag, startPoint x: 1095, startPoint y: 256, endPoint x: 1092, endPoint y: 484, distance: 228.1
click at [1092, 484] on div "1 2 3 4 5 select * from integration where workspace_id = 1765 ; select * from i…" at bounding box center [786, 340] width 631 height 356
click at [501, 203] on div "select * from integration where workspace_id = 1765 ; select * from integration…" at bounding box center [798, 267] width 607 height 209
click at [527, 351] on div "select * from integration where workspace_id = 1765 ; select * from integration…" at bounding box center [798, 267] width 607 height 209
click at [9, 26] on img at bounding box center [17, 17] width 19 height 19
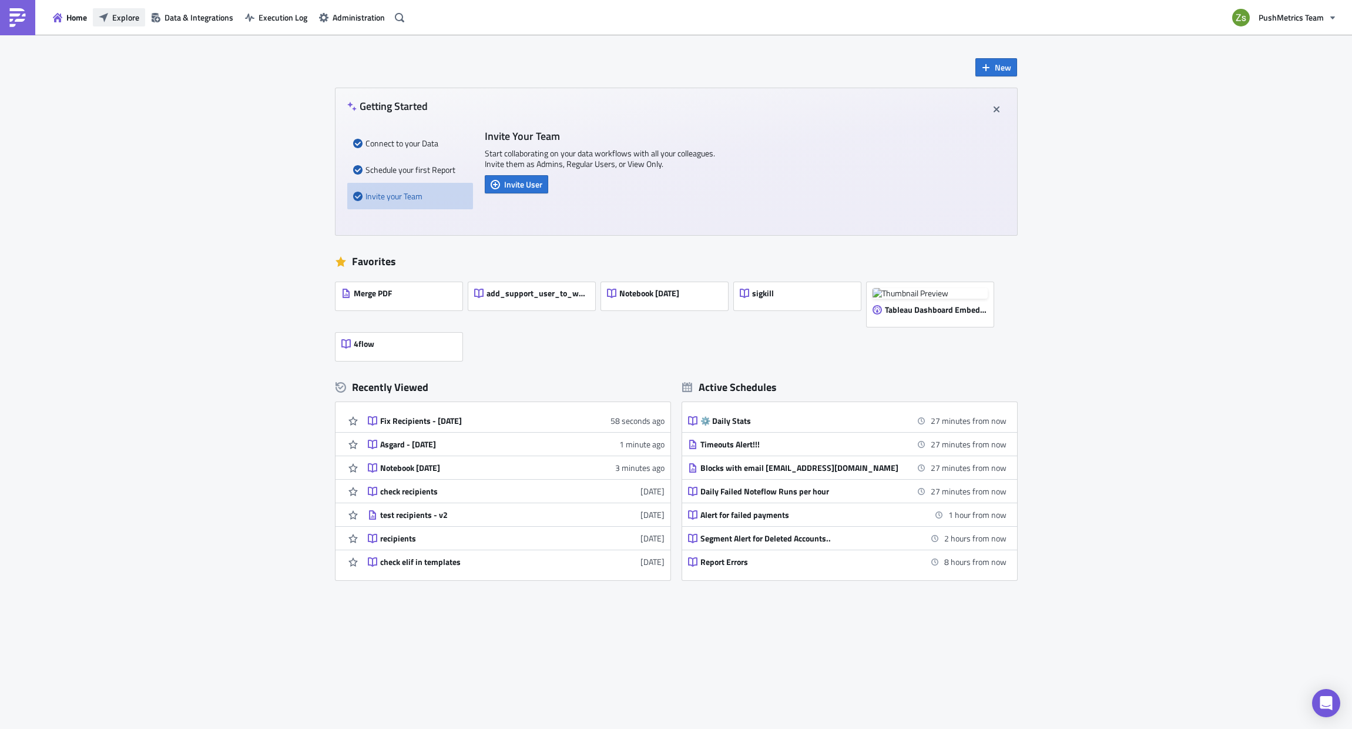
click at [130, 16] on span "Explore" at bounding box center [125, 17] width 27 height 12
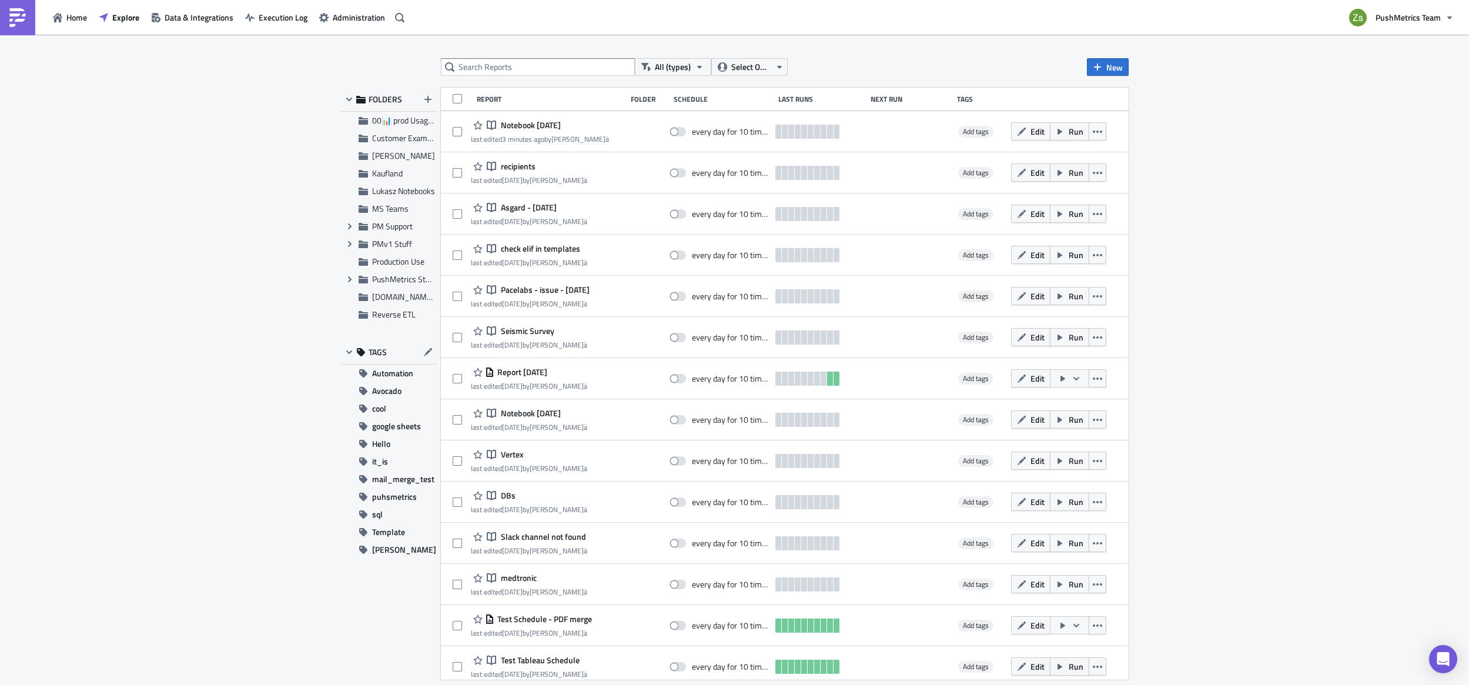
click at [7, 17] on link at bounding box center [17, 17] width 35 height 35
